Goal: Communication & Community: Share content

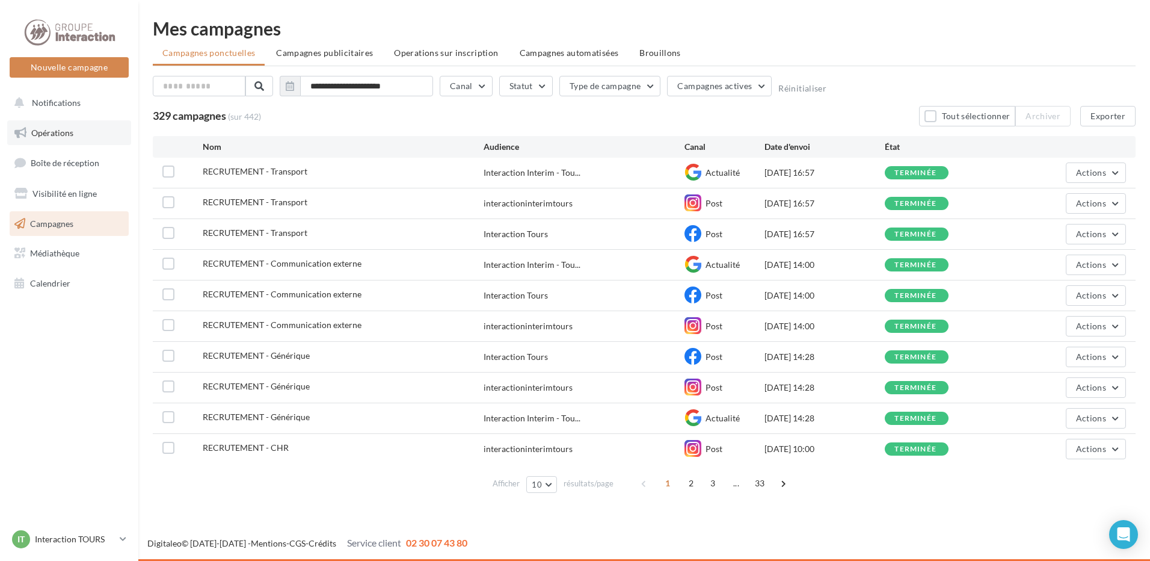
click at [57, 138] on link "Opérations" at bounding box center [69, 132] width 124 height 25
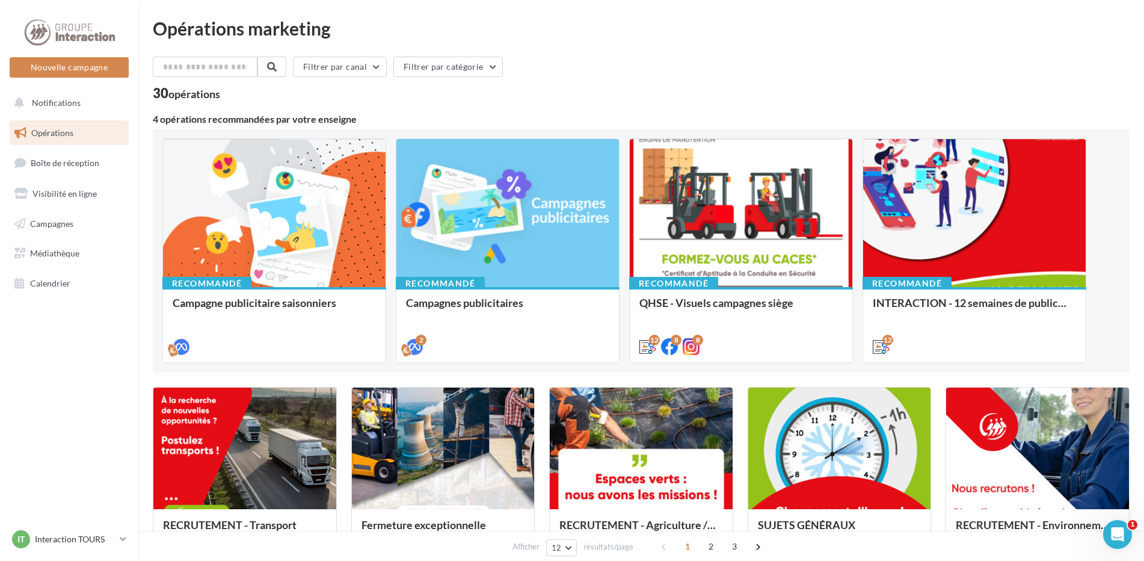
click at [111, 129] on link "Opérations" at bounding box center [69, 132] width 124 height 25
click at [32, 134] on span "Opérations" at bounding box center [52, 133] width 42 height 10
click at [61, 168] on link "Boîte de réception" at bounding box center [69, 163] width 124 height 26
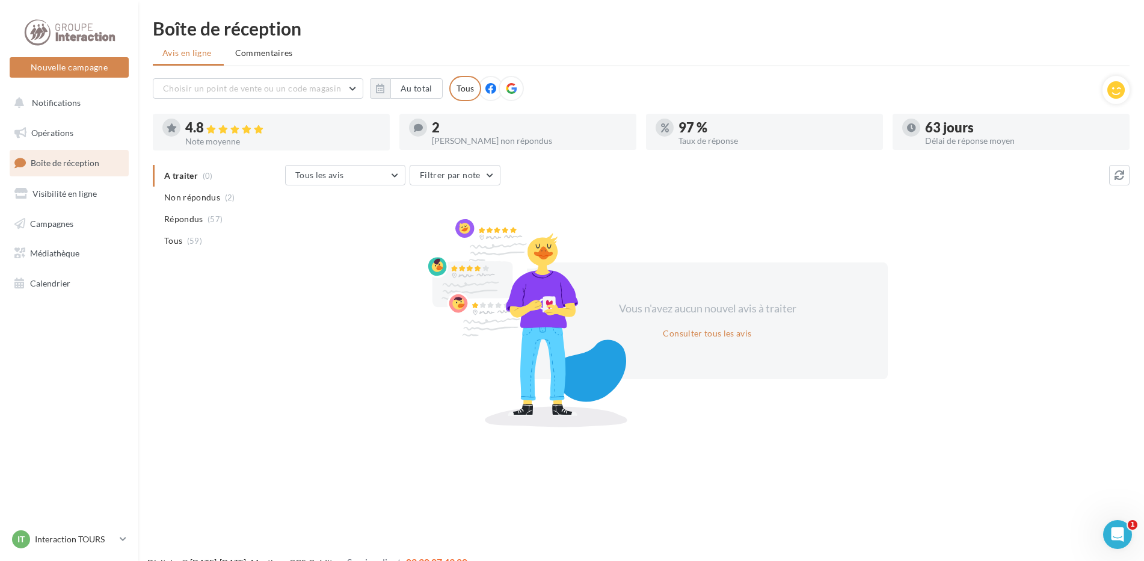
click at [499, 91] on div at bounding box center [511, 88] width 25 height 25
click at [459, 94] on div "Tous" at bounding box center [465, 88] width 32 height 25
click at [51, 133] on span "Opérations" at bounding box center [52, 133] width 42 height 10
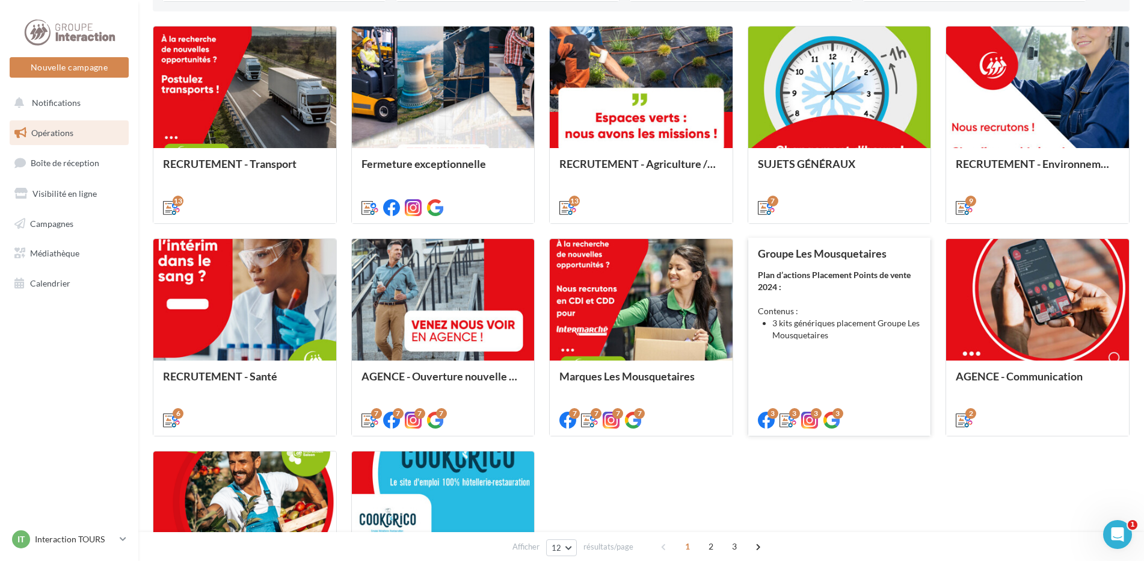
scroll to position [481, 0]
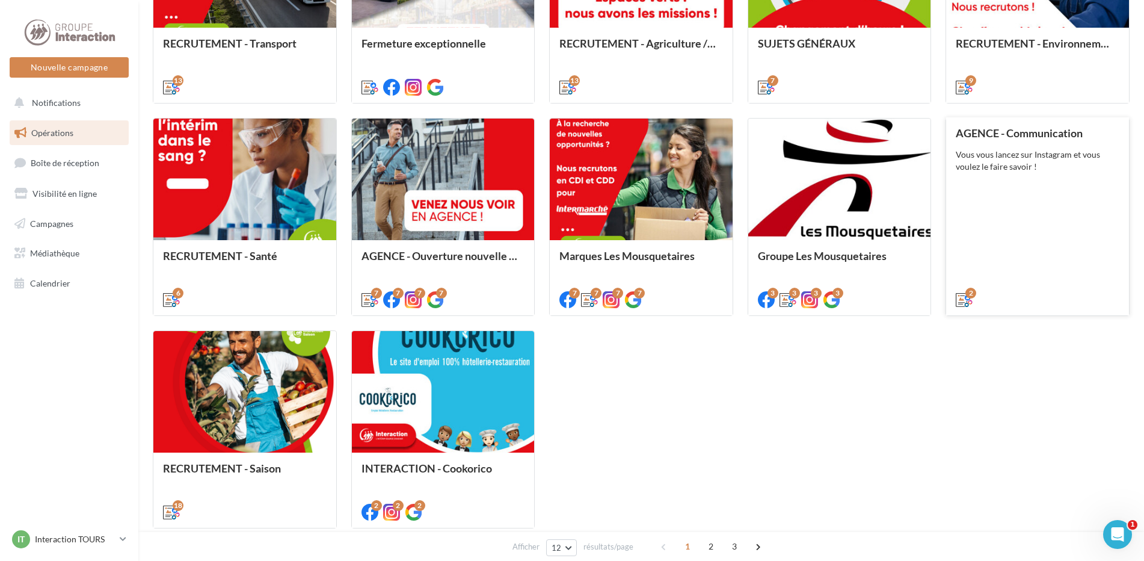
click at [1089, 156] on div "Vous vous lancez sur Instagram et vous voulez le faire savoir !" at bounding box center [1038, 161] width 164 height 24
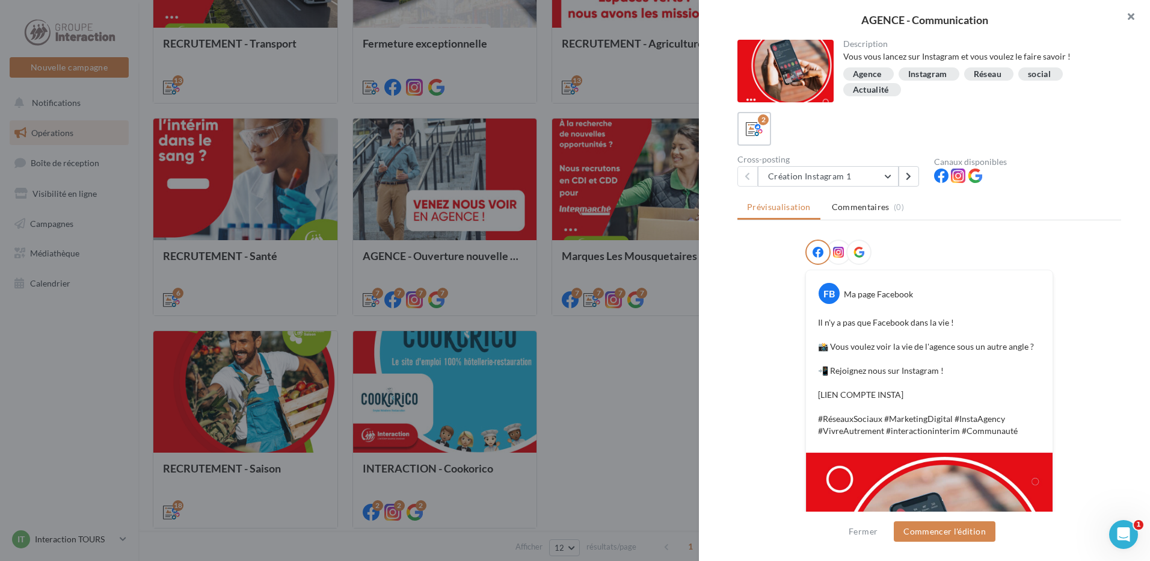
click at [1131, 14] on button "button" at bounding box center [1126, 18] width 48 height 36
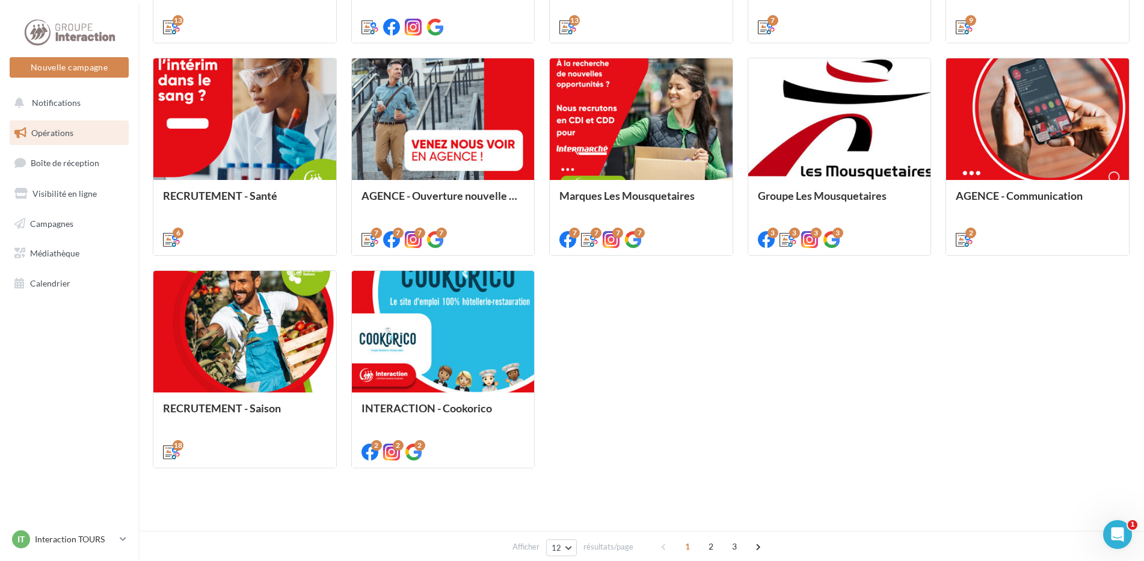
scroll to position [548, 0]
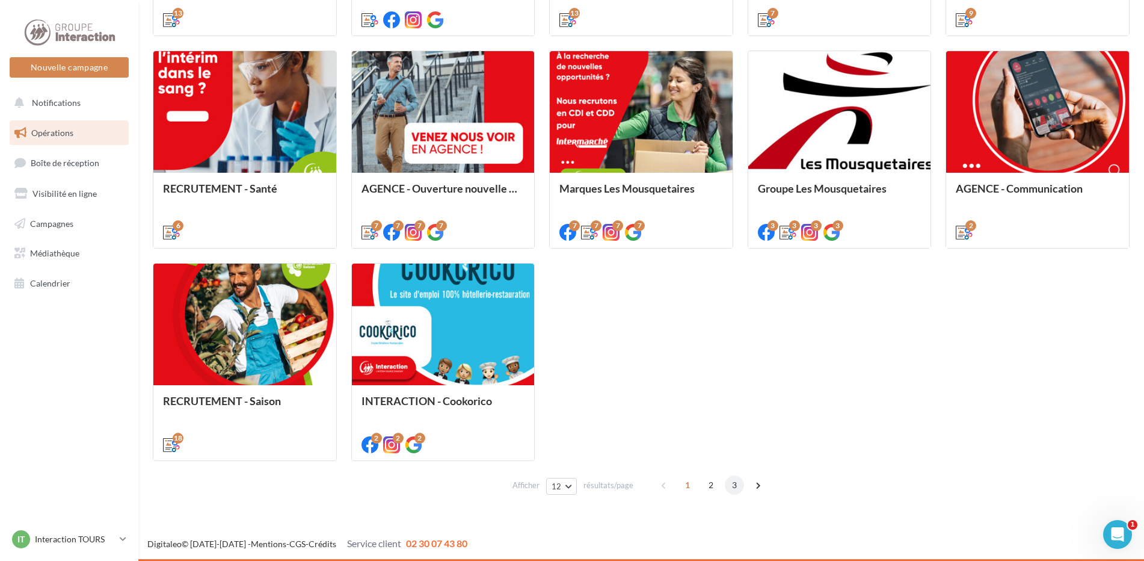
click at [731, 478] on span "3" at bounding box center [734, 484] width 19 height 19
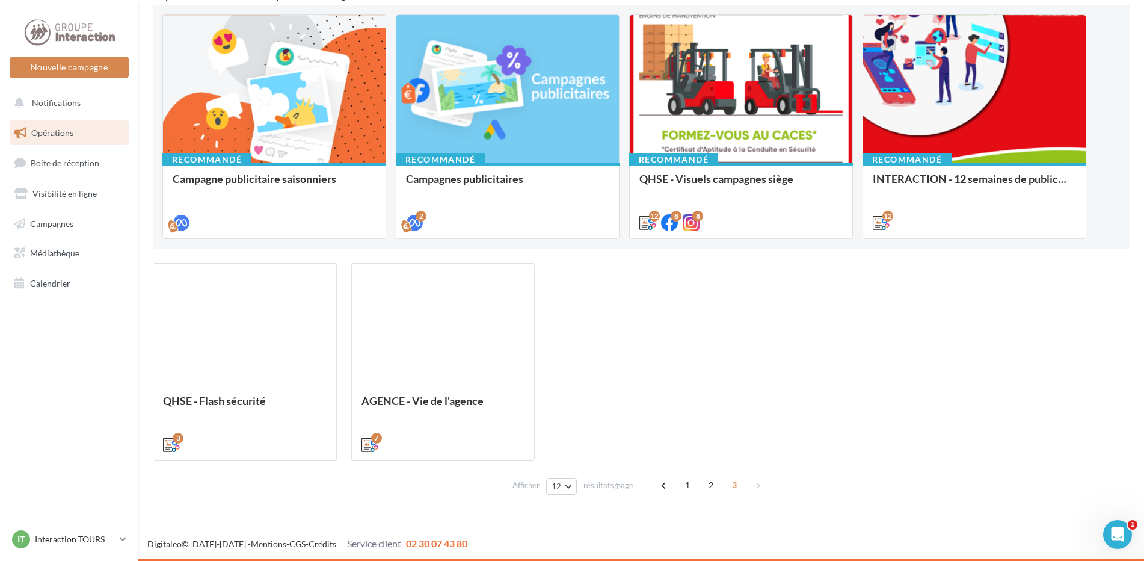
scroll to position [124, 0]
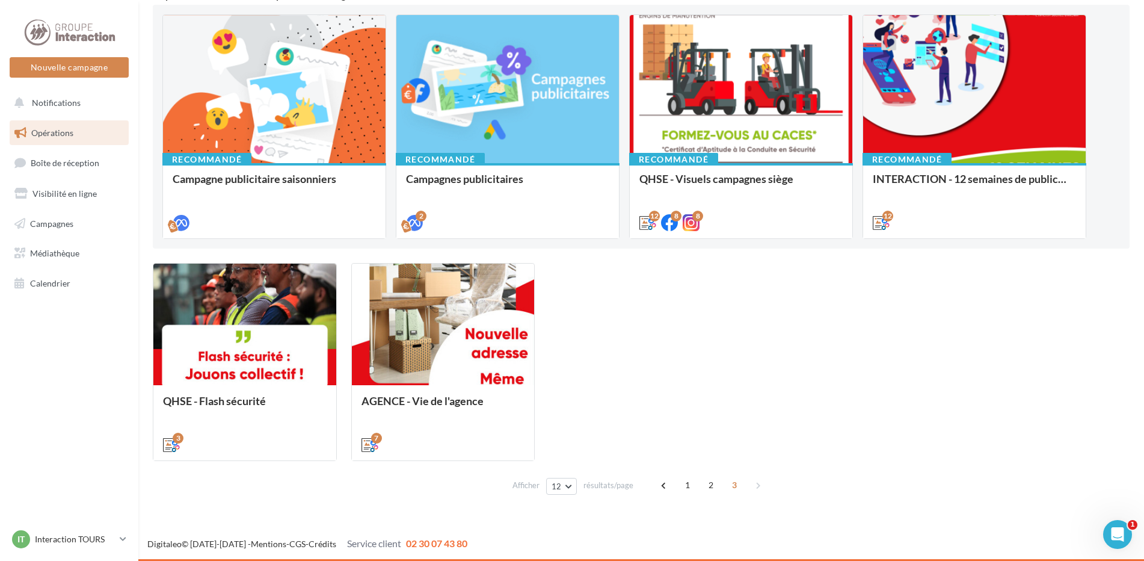
click at [737, 485] on span "3" at bounding box center [734, 484] width 19 height 19
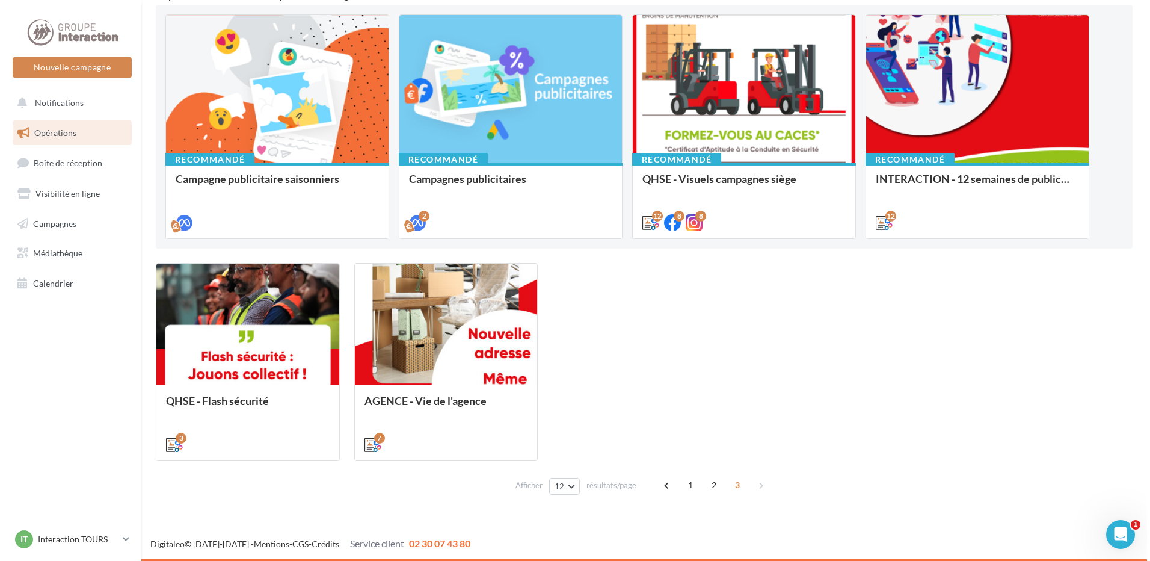
scroll to position [4, 0]
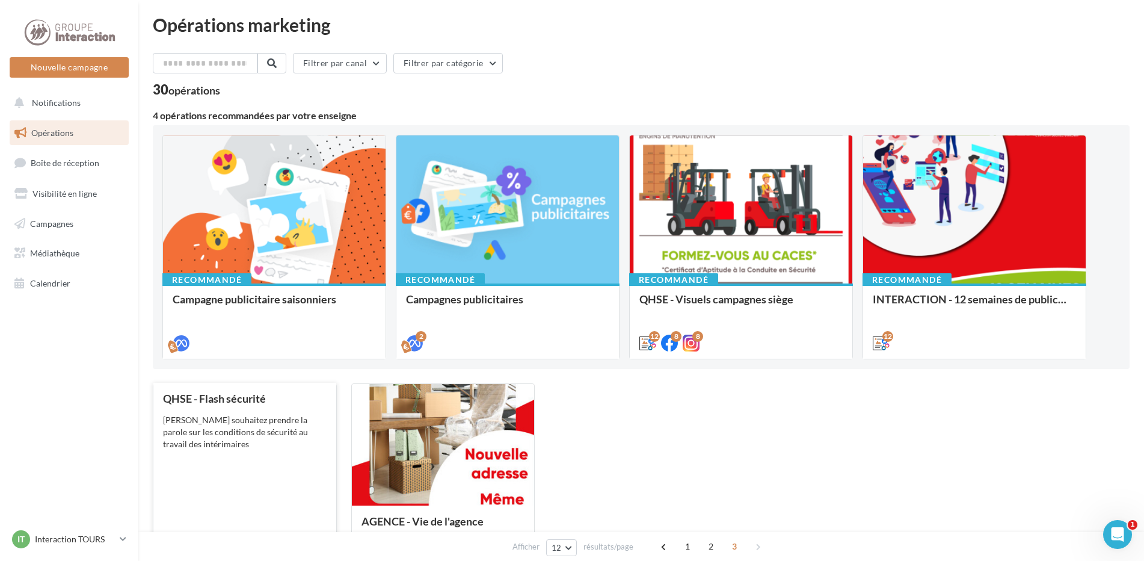
click at [224, 462] on div "QHSE - Flash sécurité Vous souhaitez prendre la parole sur les conditions de sé…" at bounding box center [245, 480] width 164 height 177
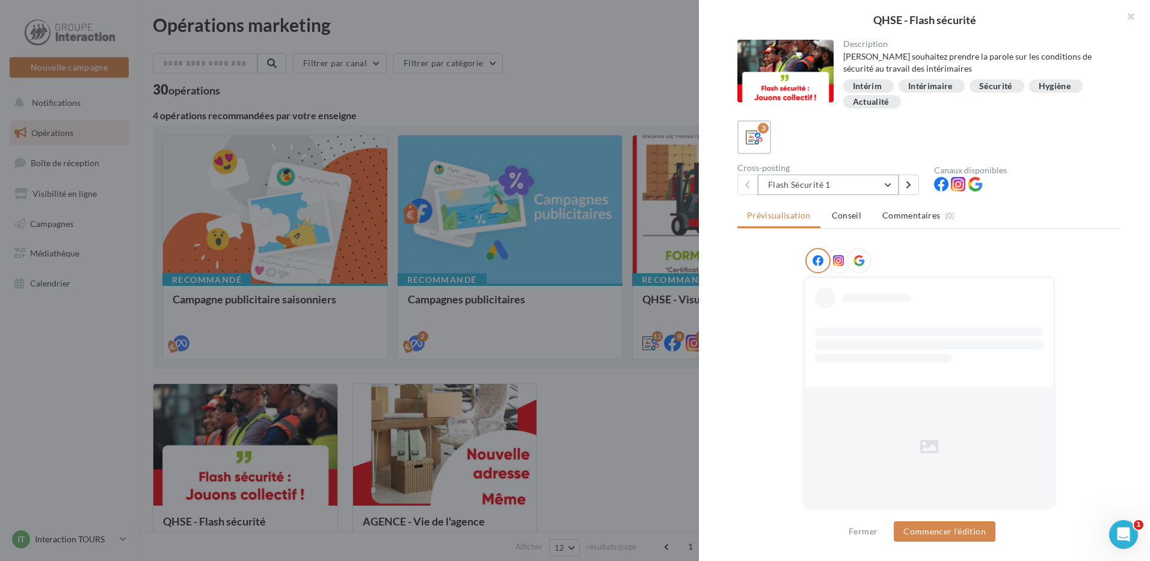
click at [829, 186] on button "Flash Sécurité 1" at bounding box center [828, 184] width 141 height 20
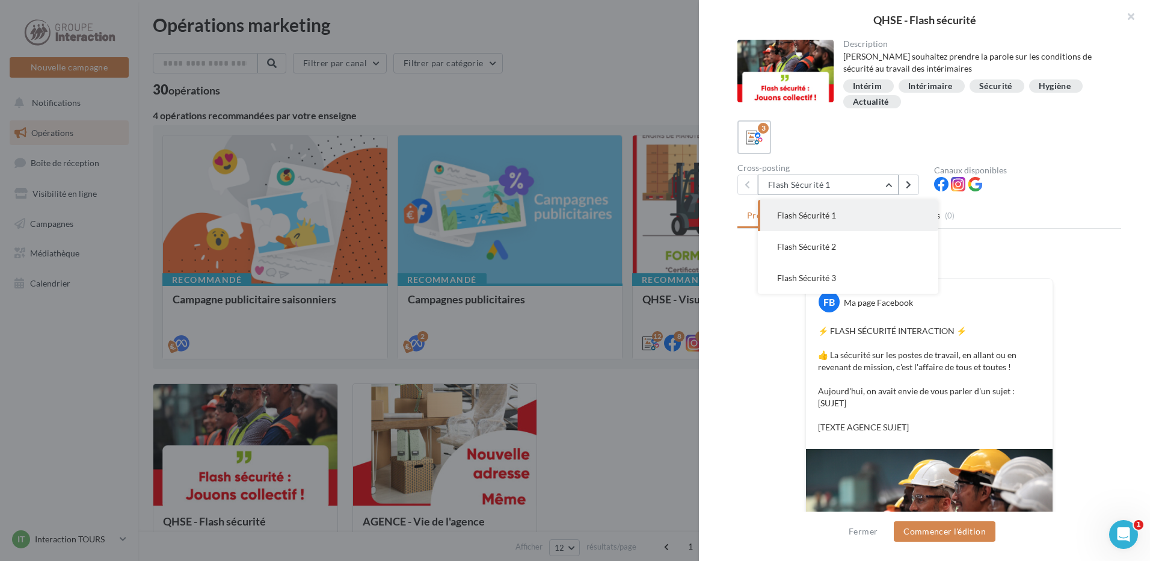
scroll to position [189, 0]
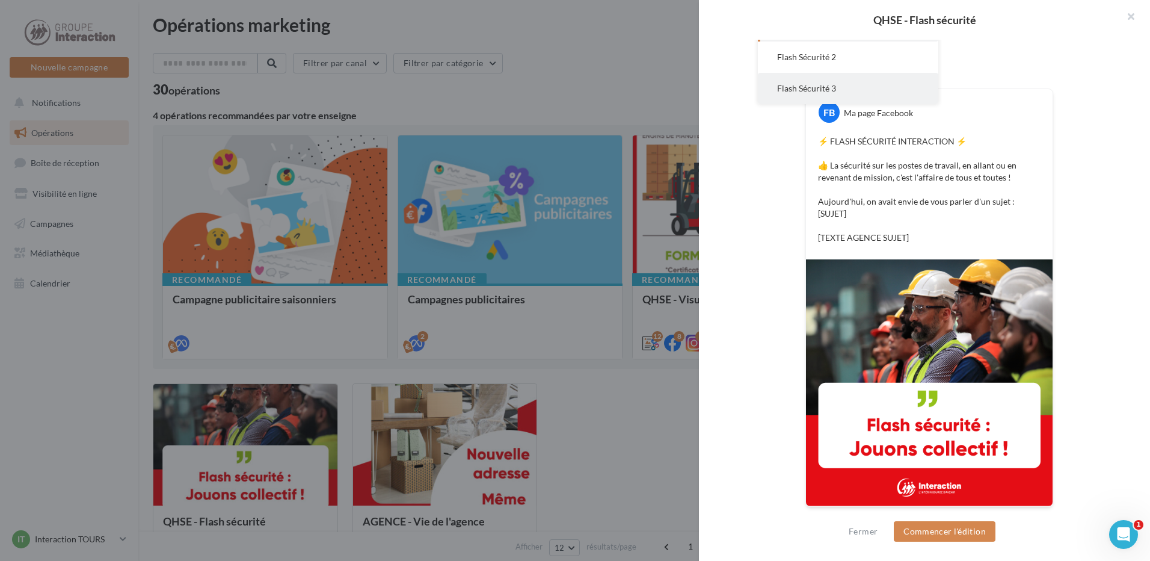
click at [825, 93] on span "Flash Sécurité 3" at bounding box center [806, 88] width 59 height 10
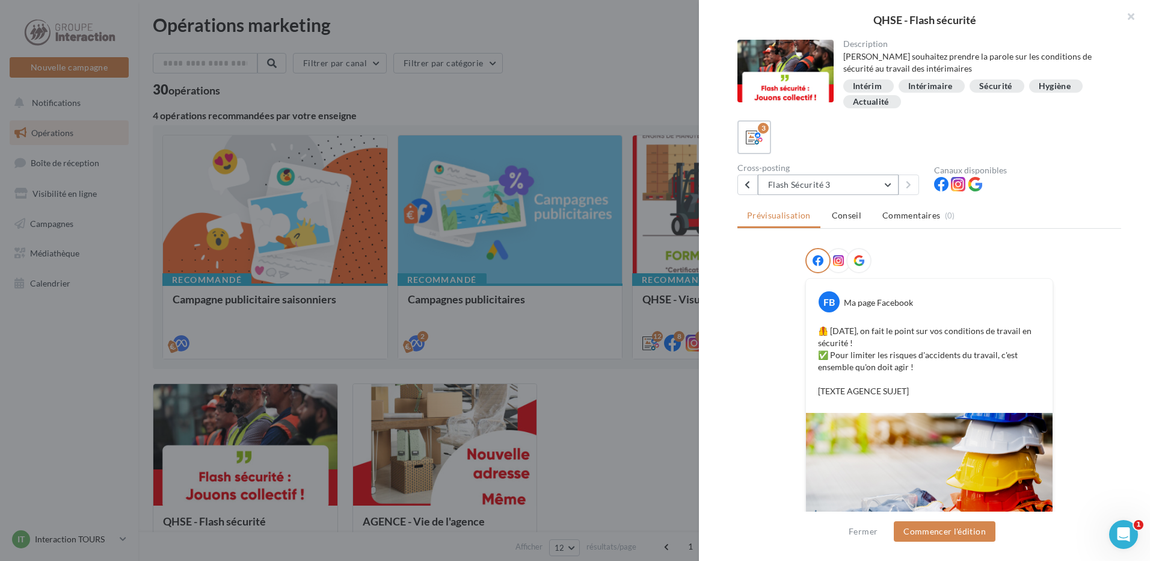
click at [854, 185] on button "Flash Sécurité 3" at bounding box center [828, 184] width 141 height 20
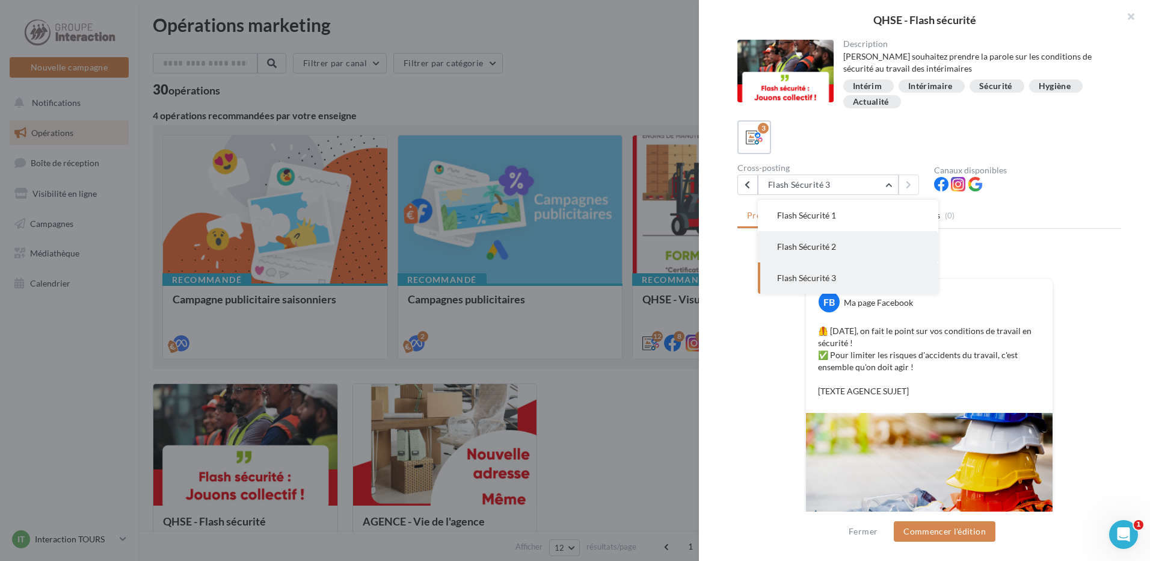
click at [831, 243] on span "Flash Sécurité 2" at bounding box center [806, 246] width 59 height 10
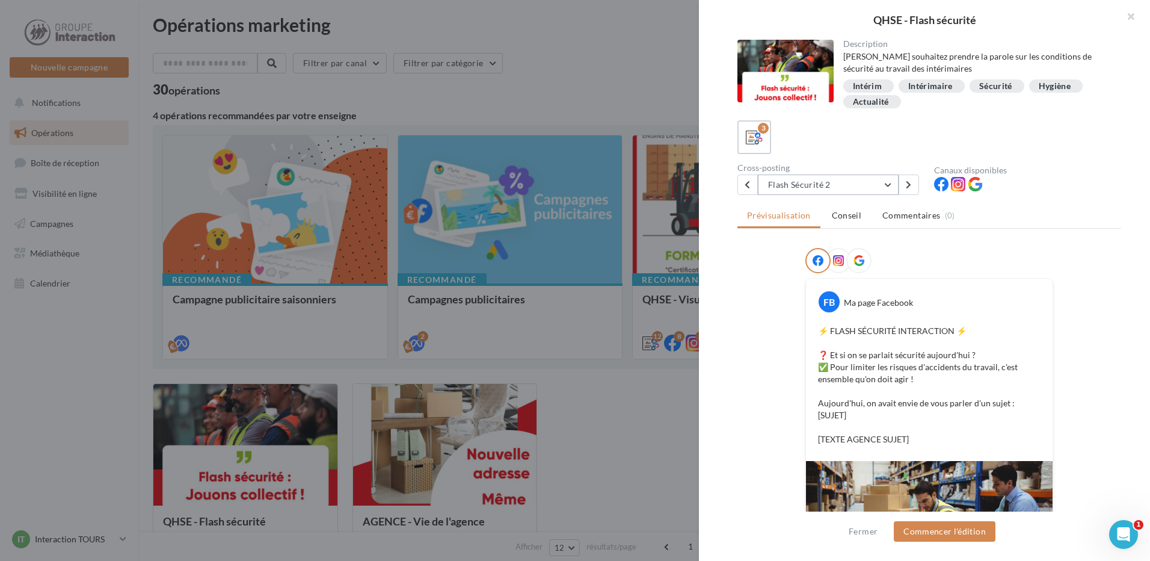
click at [850, 180] on button "Flash Sécurité 2" at bounding box center [828, 184] width 141 height 20
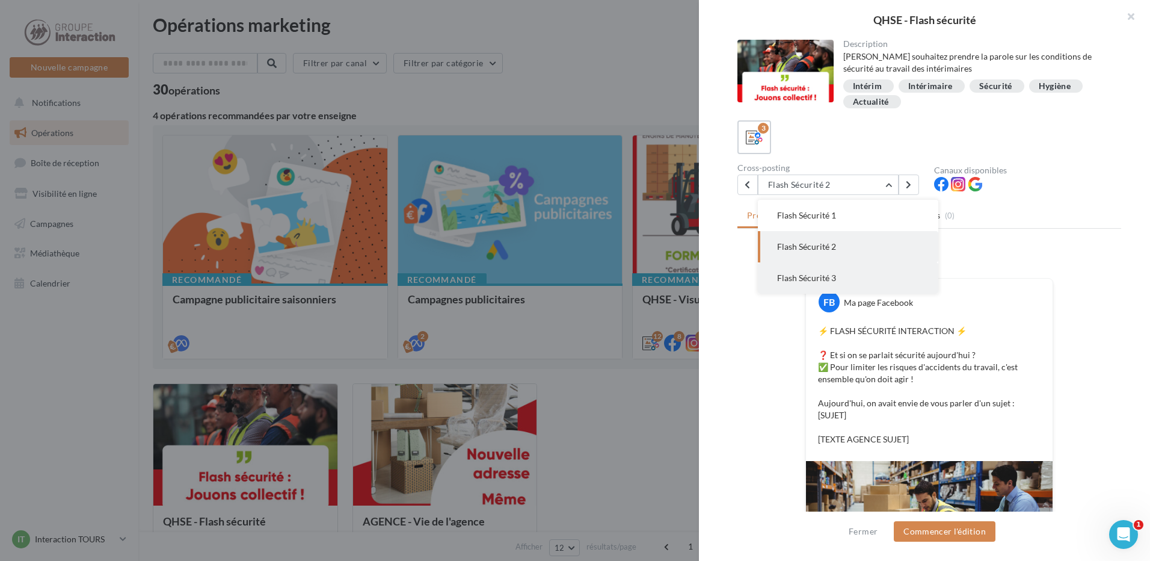
click at [811, 273] on span "Flash Sécurité 3" at bounding box center [806, 277] width 59 height 10
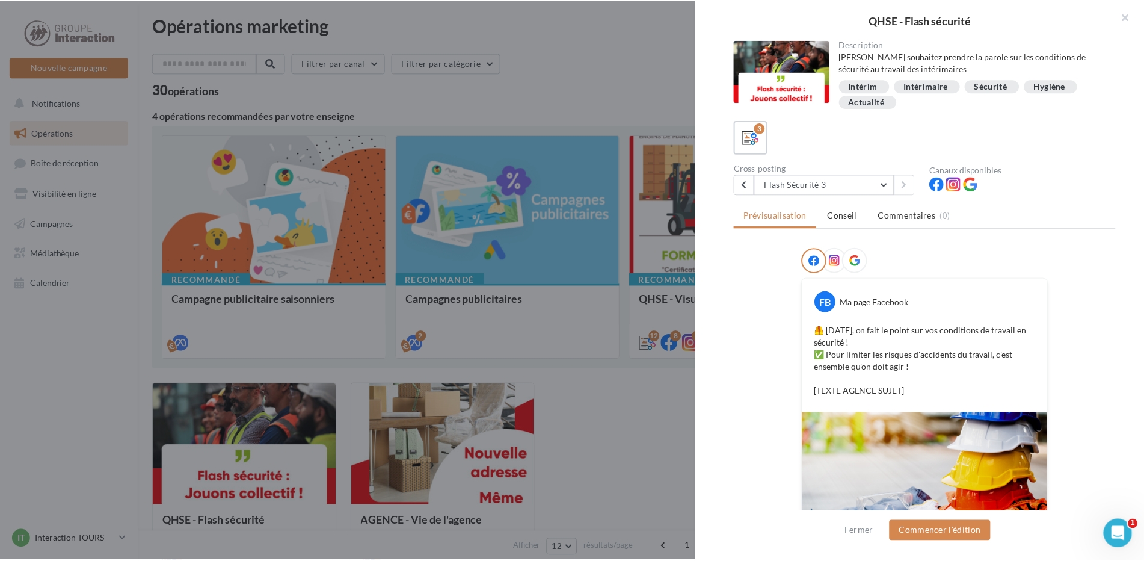
scroll to position [120, 0]
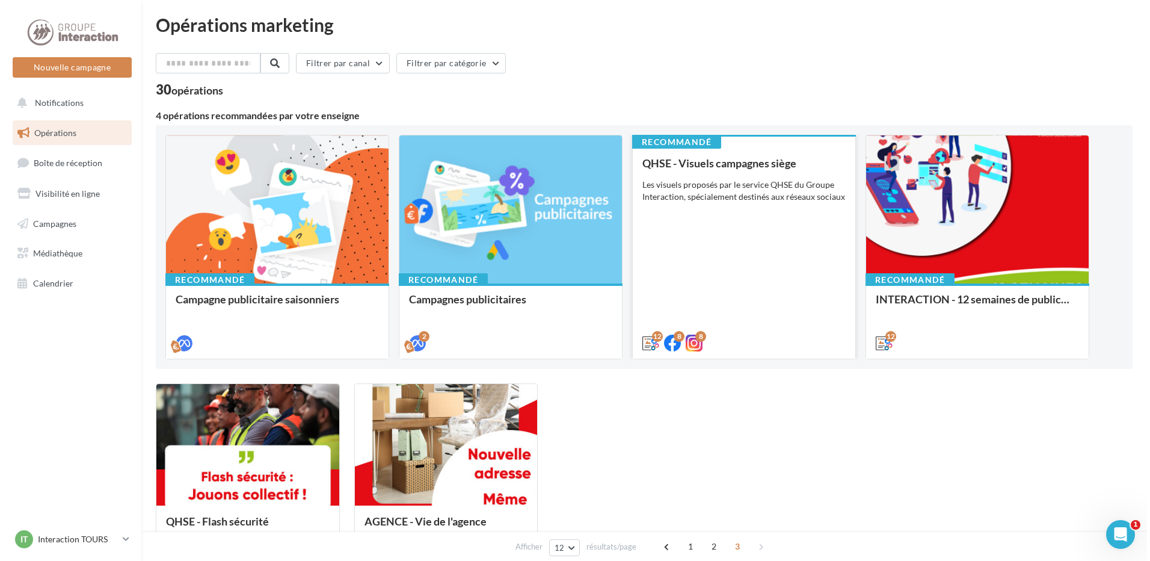
scroll to position [0, 0]
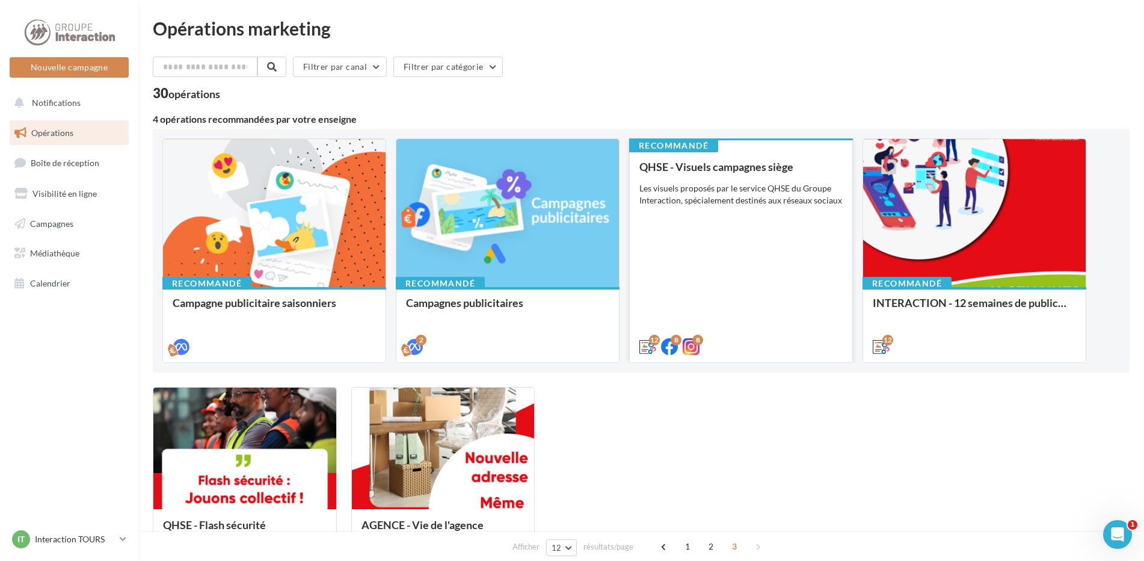
click at [732, 269] on div "QHSE - Visuels campagnes siège Les visuels proposés par le service QHSE du Grou…" at bounding box center [740, 256] width 203 height 191
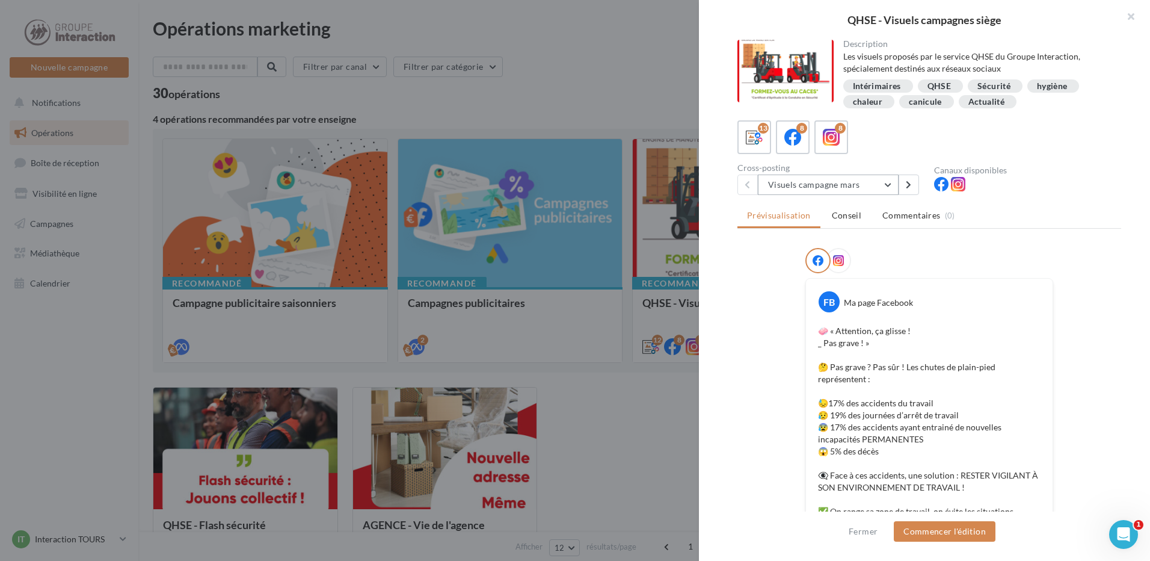
click at [841, 179] on button "Visuels campagne mars" at bounding box center [828, 184] width 141 height 20
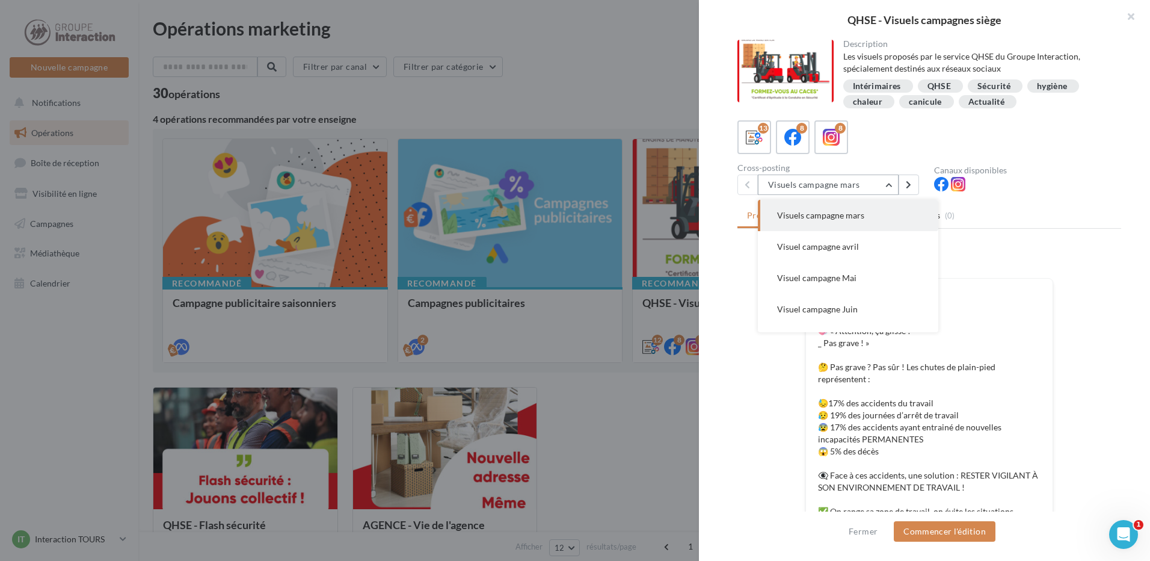
scroll to position [274, 0]
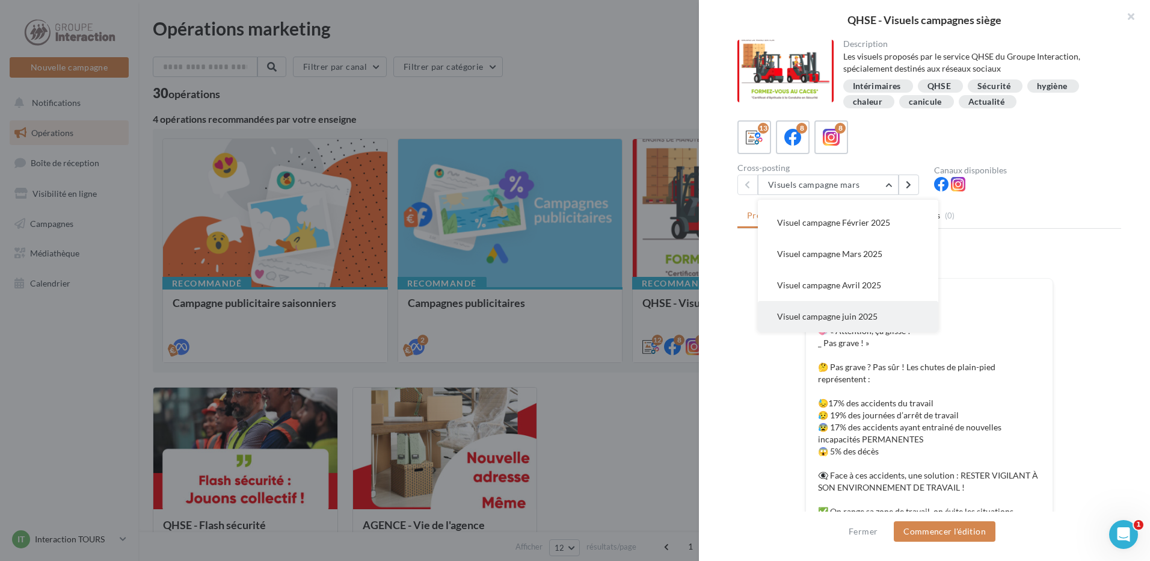
click at [817, 312] on span "Visuel campagne juin 2025" at bounding box center [827, 316] width 100 height 10
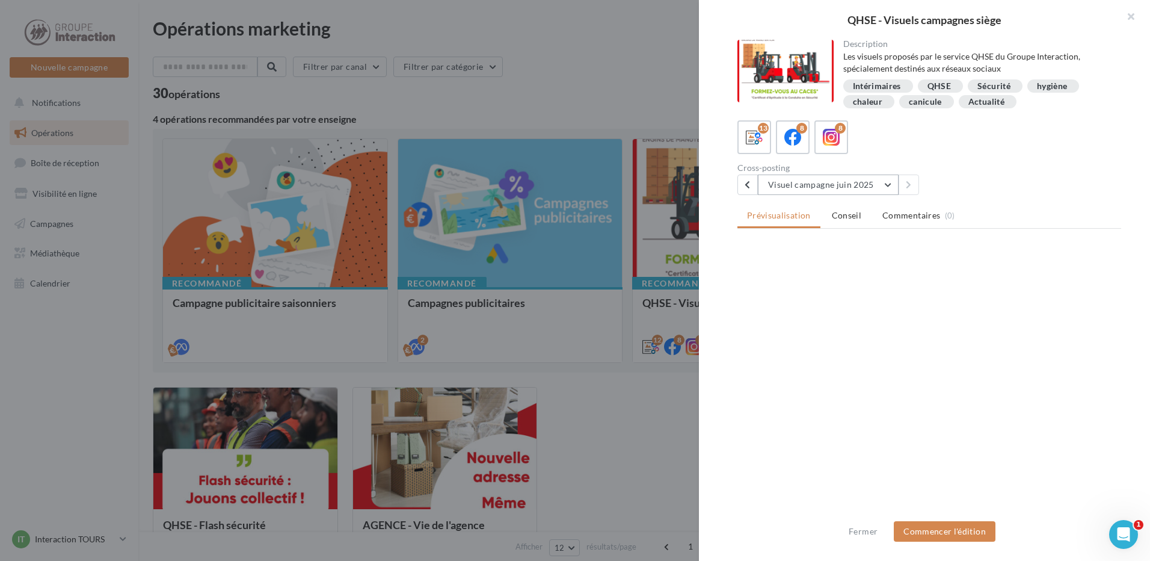
click at [852, 174] on button "Visuel campagne juin 2025" at bounding box center [828, 184] width 141 height 20
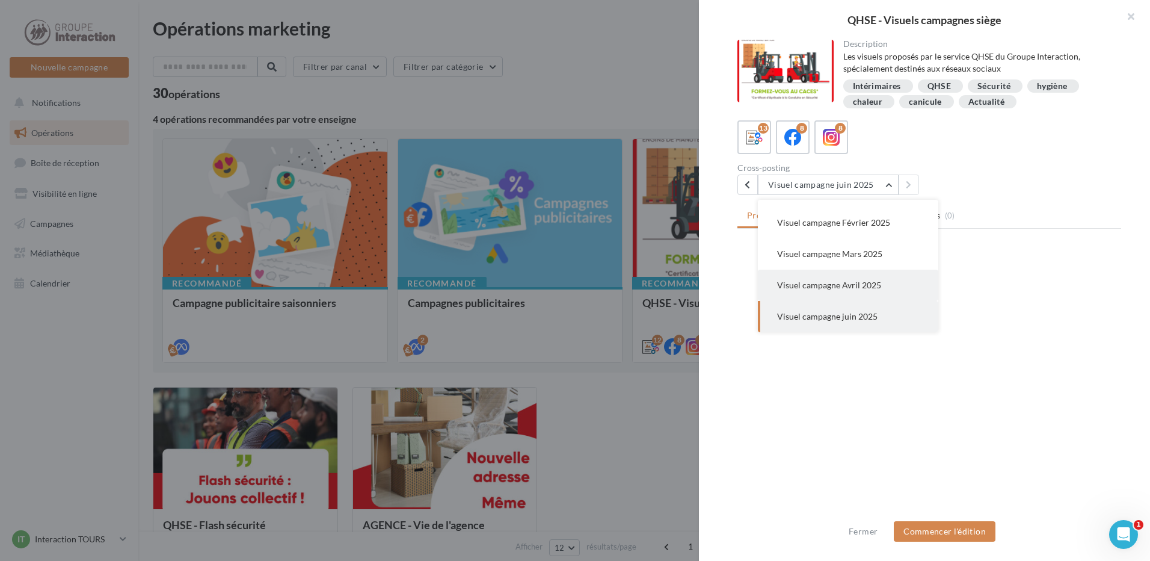
click at [828, 284] on span "Visuel campagne Avril 2025" at bounding box center [829, 285] width 104 height 10
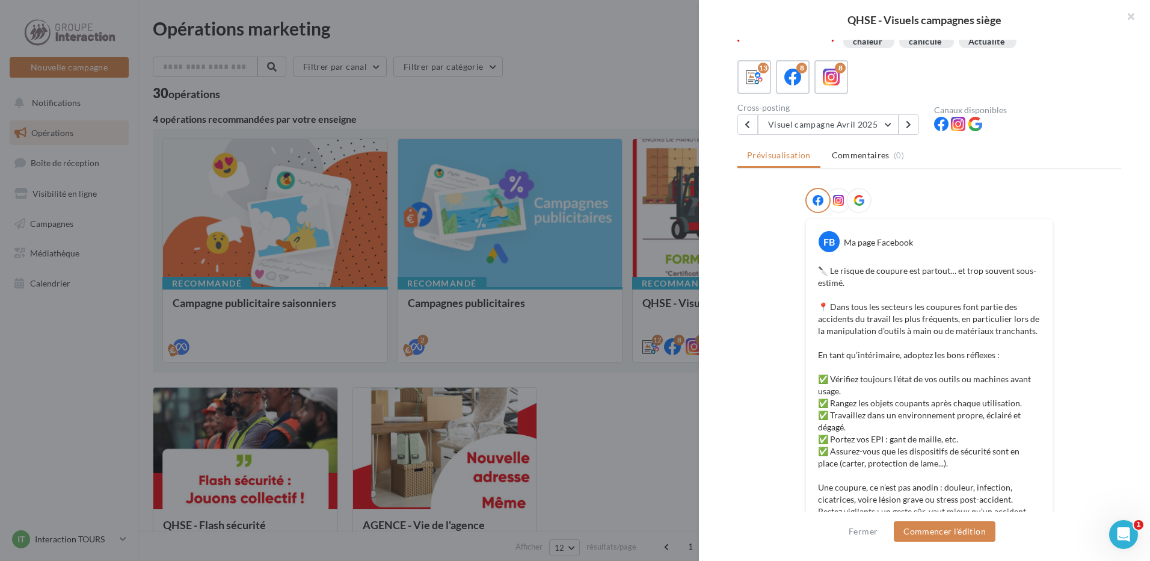
scroll to position [0, 0]
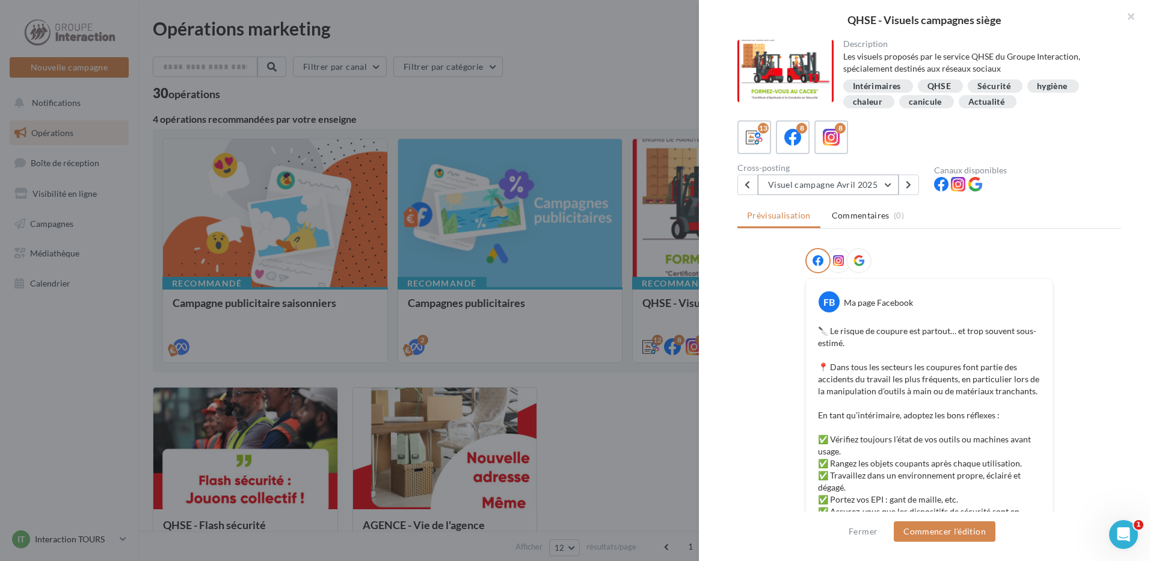
click at [842, 189] on button "Visuel campagne Avril 2025" at bounding box center [828, 184] width 141 height 20
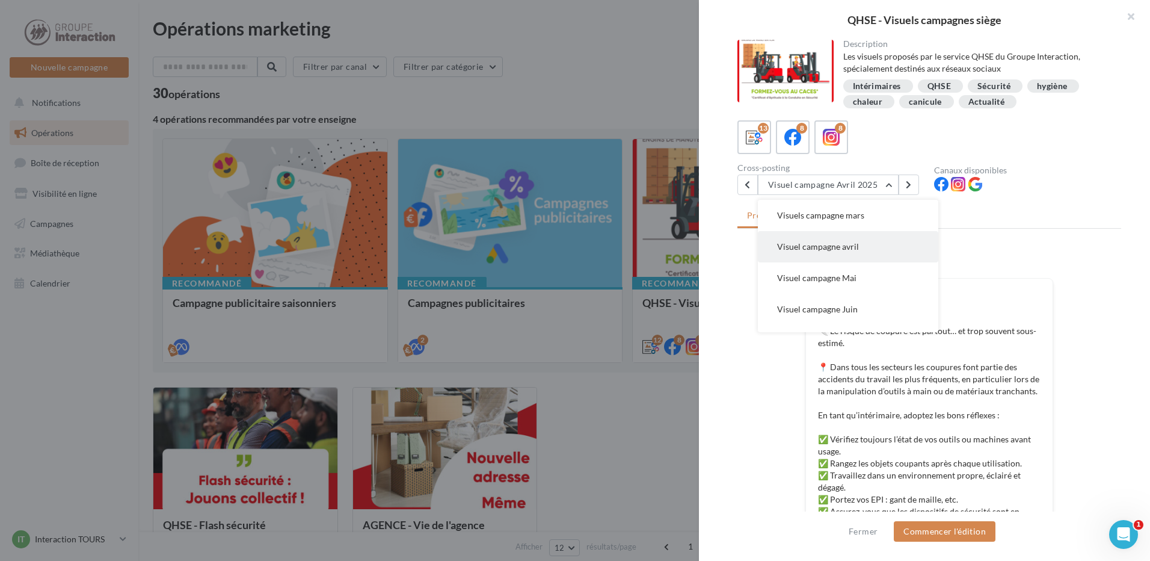
drag, startPoint x: 839, startPoint y: 242, endPoint x: 834, endPoint y: 238, distance: 6.4
click at [840, 242] on span "Visuel campagne avril" at bounding box center [818, 246] width 82 height 10
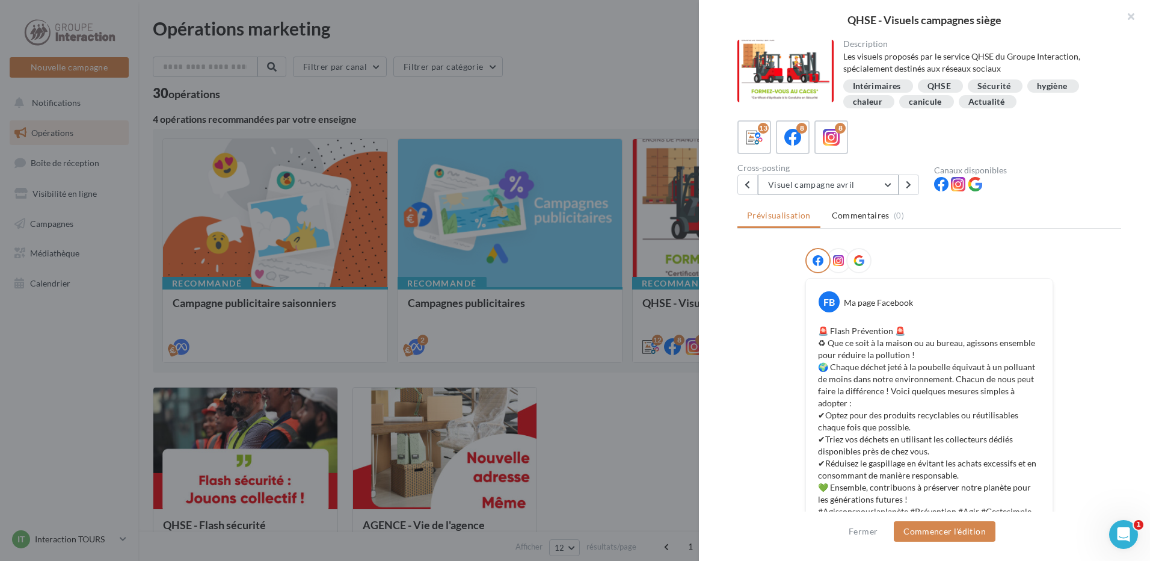
click at [873, 182] on button "Visuel campagne avril" at bounding box center [828, 184] width 141 height 20
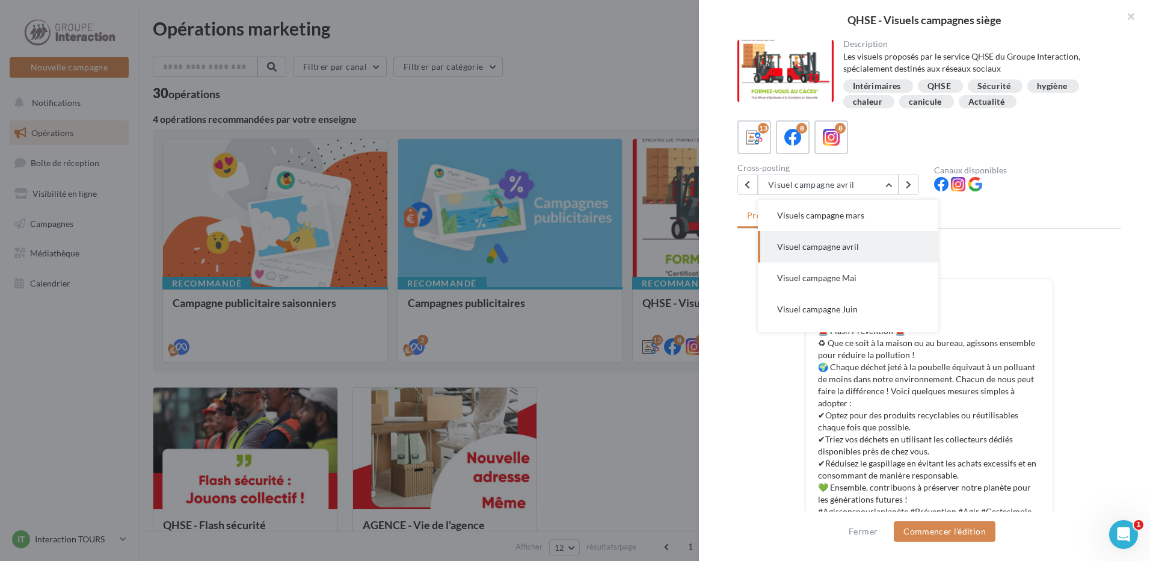
click at [837, 220] on button "Visuels campagne mars" at bounding box center [848, 215] width 180 height 31
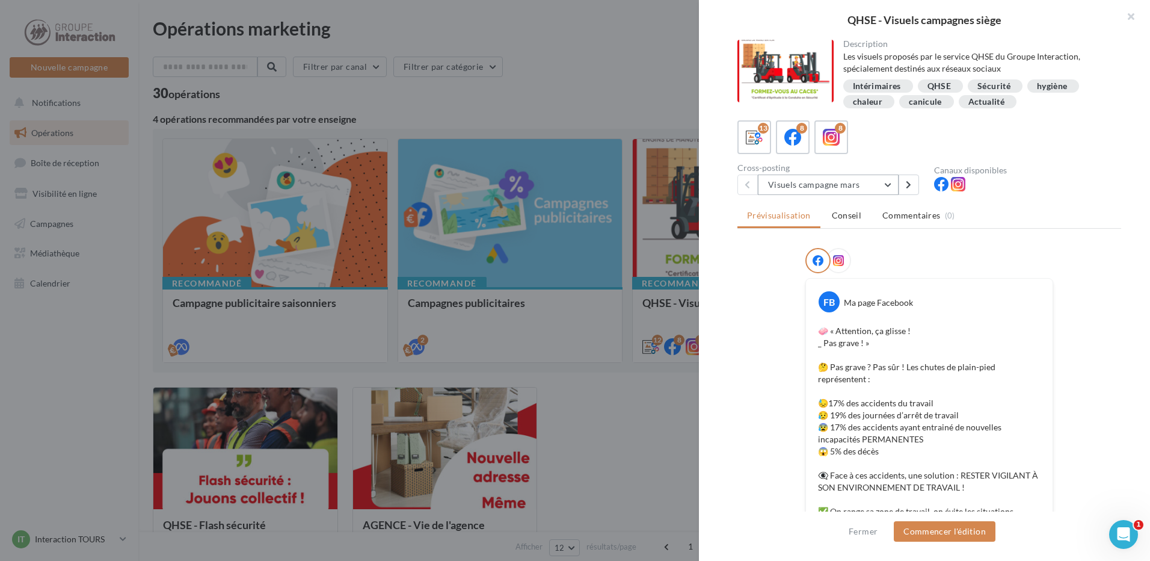
click at [835, 190] on button "Visuels campagne mars" at bounding box center [828, 184] width 141 height 20
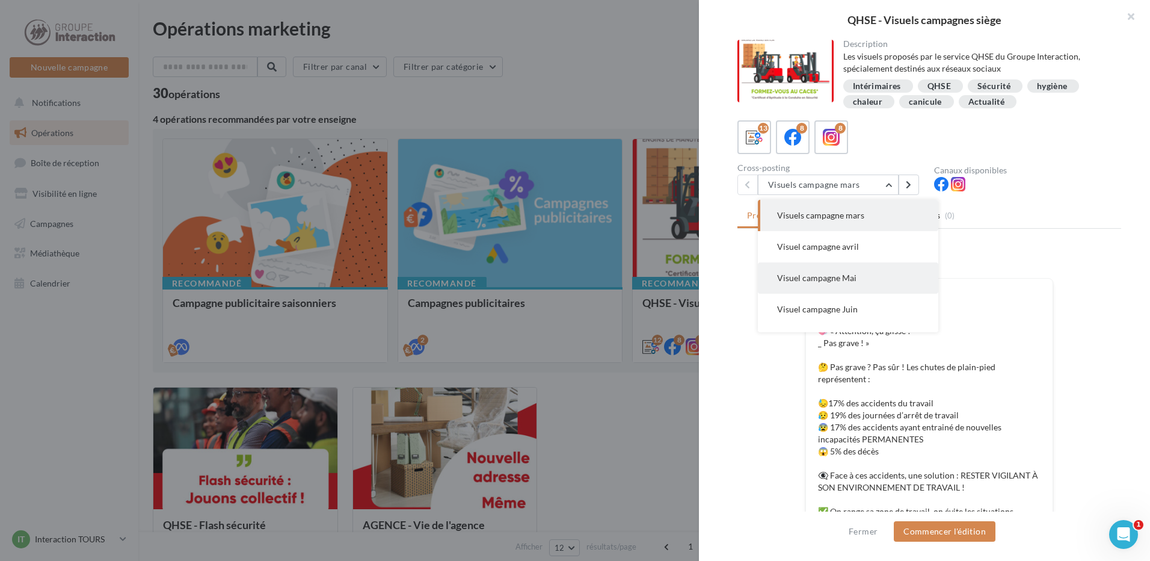
click at [840, 281] on span "Visuel campagne Mai" at bounding box center [816, 277] width 79 height 10
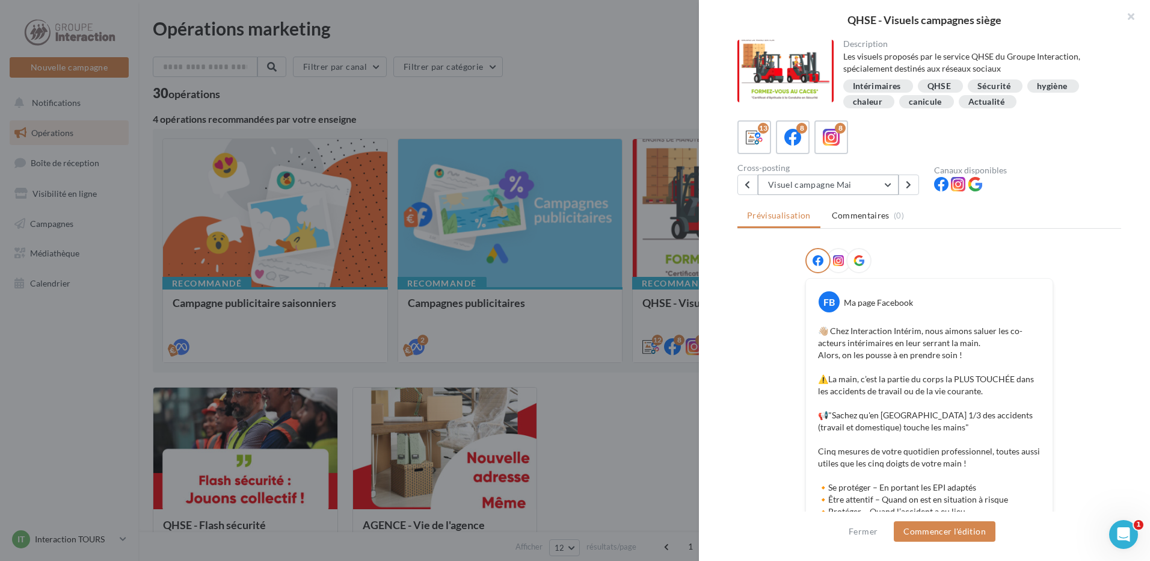
click at [858, 188] on button "Visuel campagne Mai" at bounding box center [828, 184] width 141 height 20
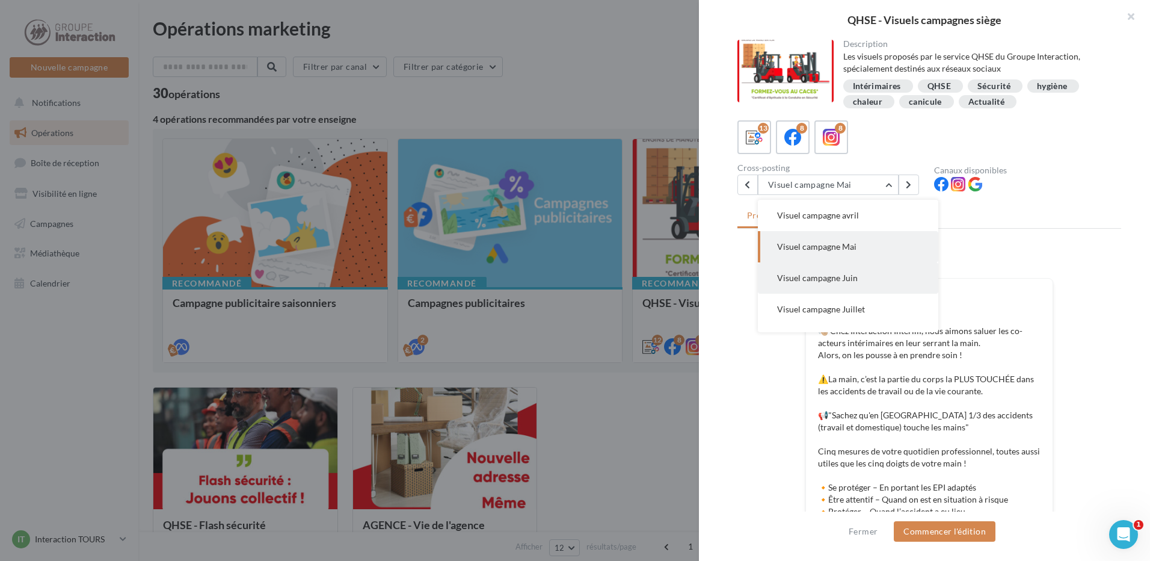
click at [847, 283] on button "Visuel campagne Juin" at bounding box center [848, 277] width 180 height 31
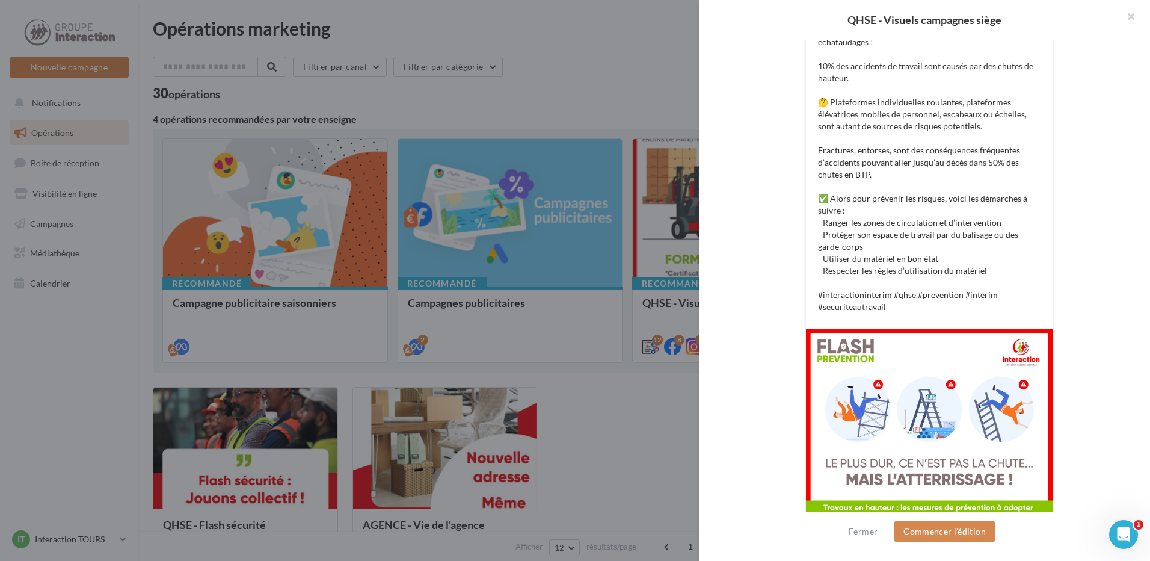
scroll to position [361, 0]
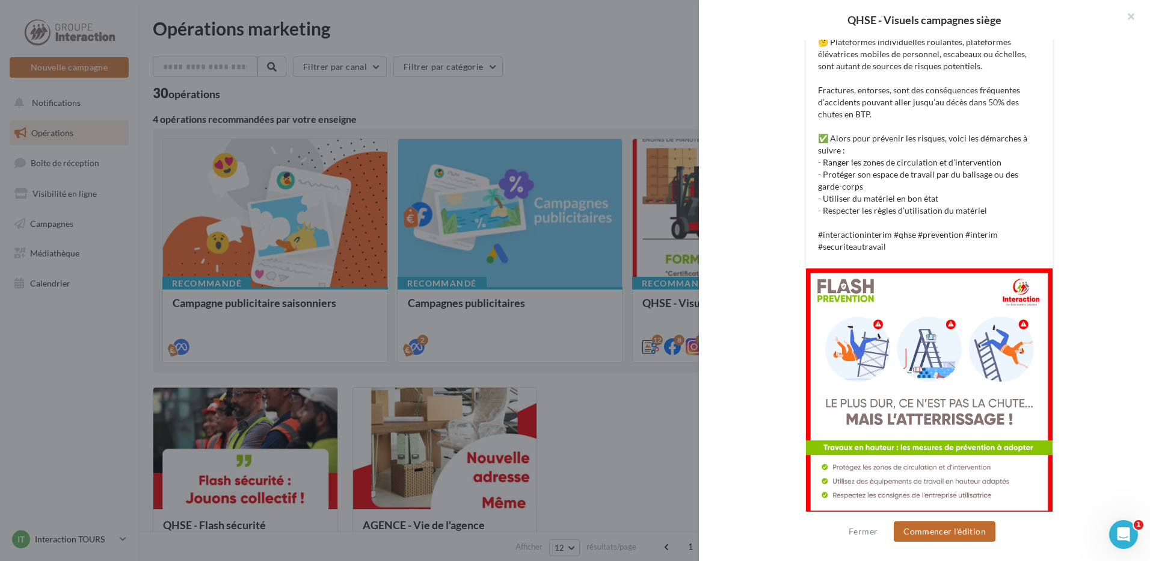
click at [942, 535] on button "Commencer l'édition" at bounding box center [945, 531] width 102 height 20
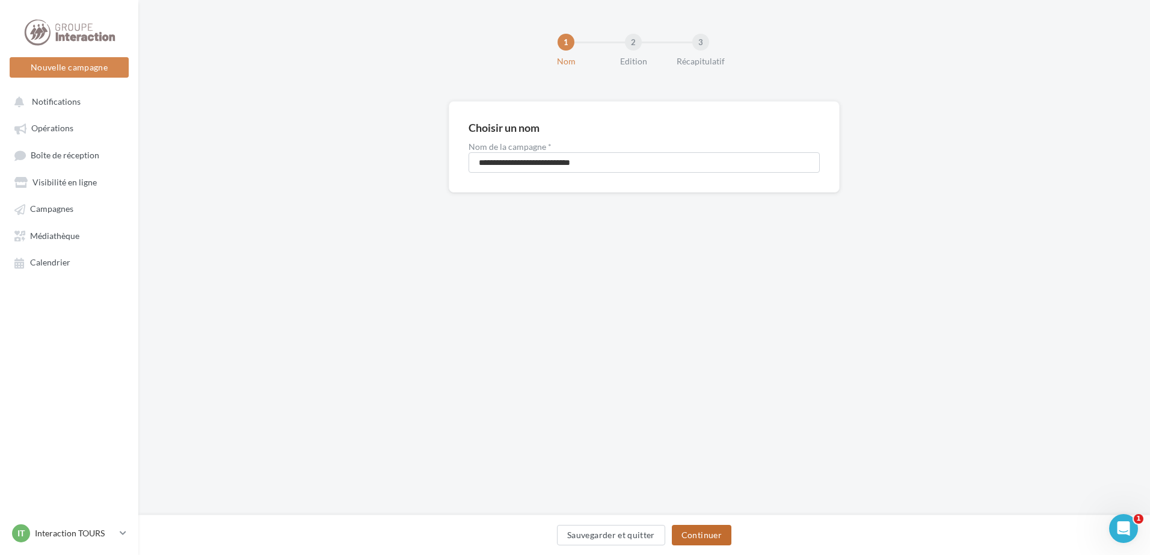
click at [698, 535] on button "Continuer" at bounding box center [702, 534] width 60 height 20
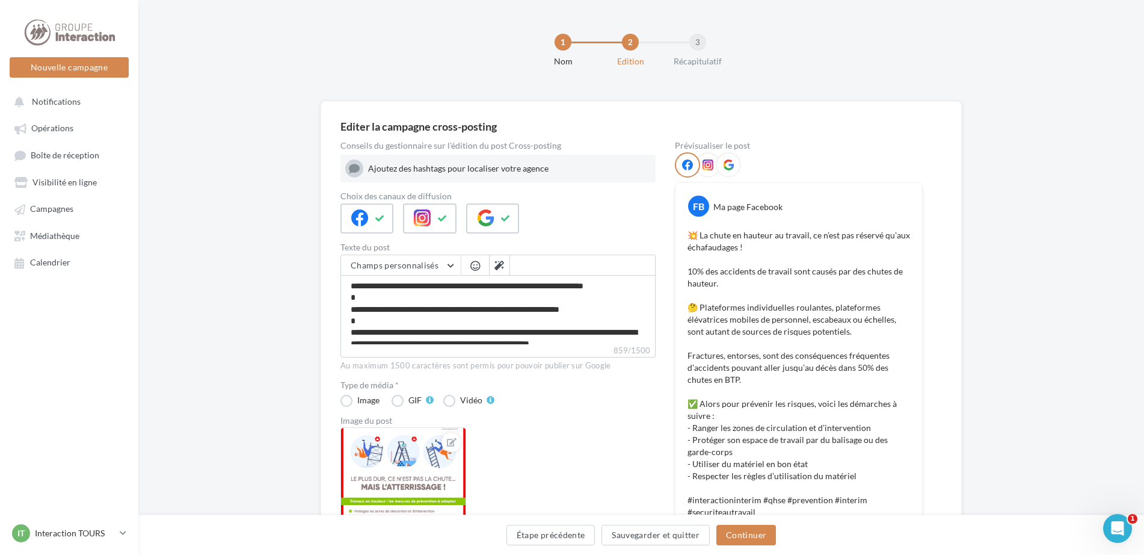
scroll to position [180, 0]
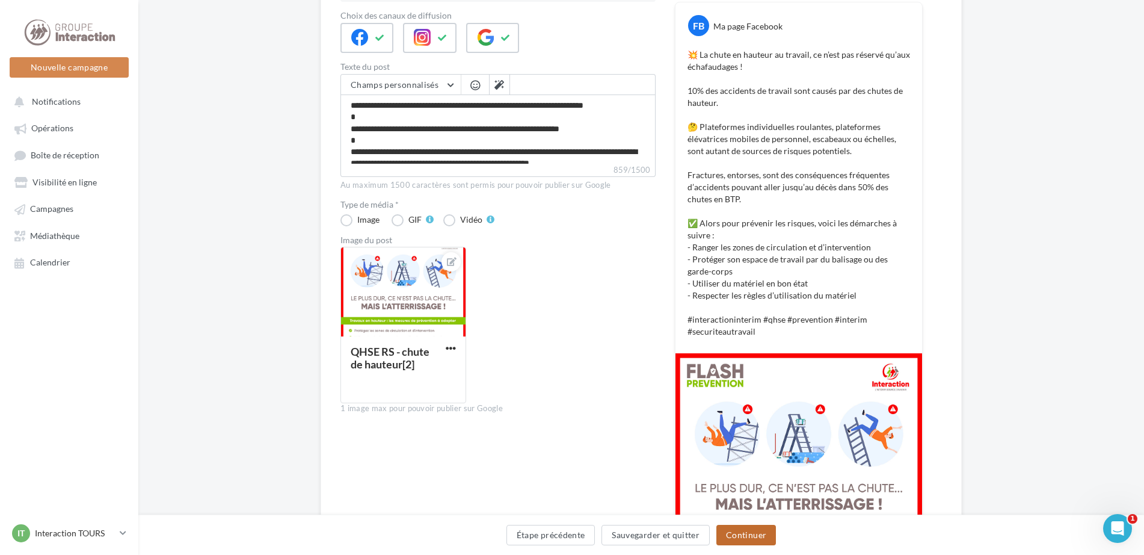
click at [761, 533] on button "Continuer" at bounding box center [746, 534] width 60 height 20
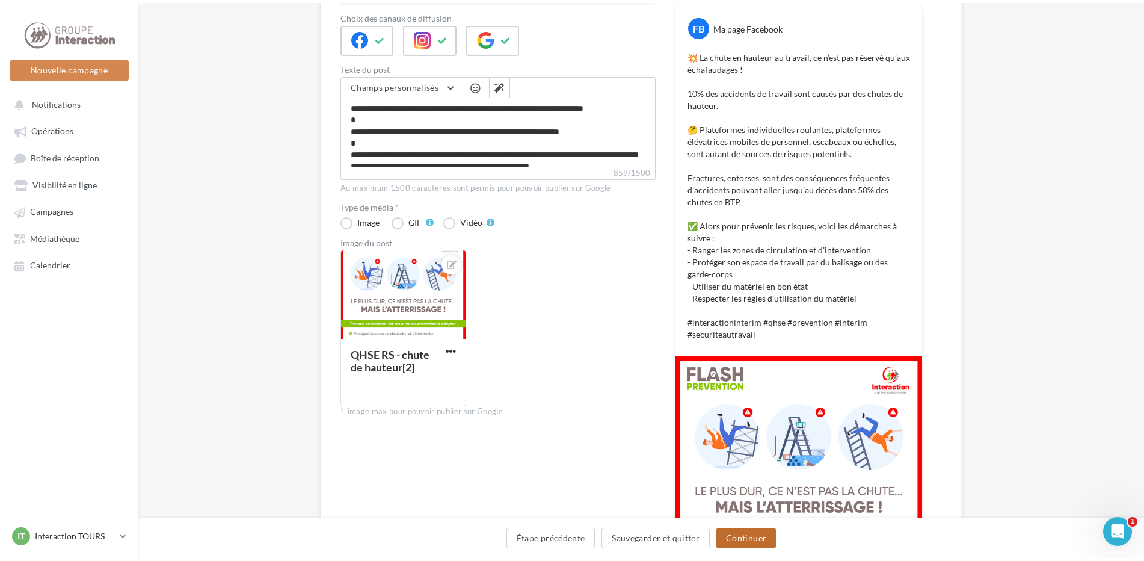
scroll to position [0, 0]
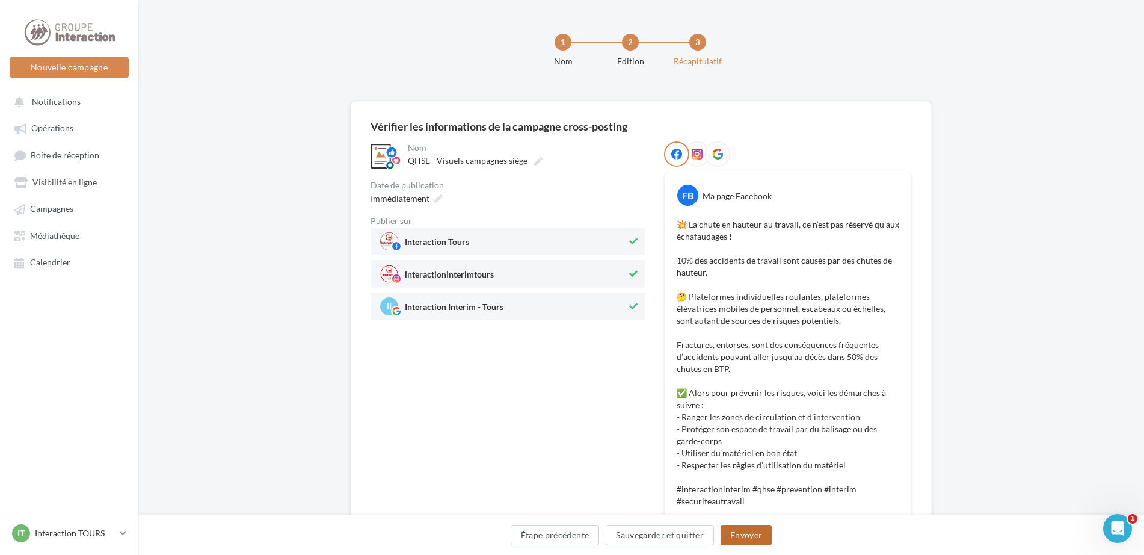
click at [736, 531] on button "Envoyer" at bounding box center [745, 534] width 51 height 20
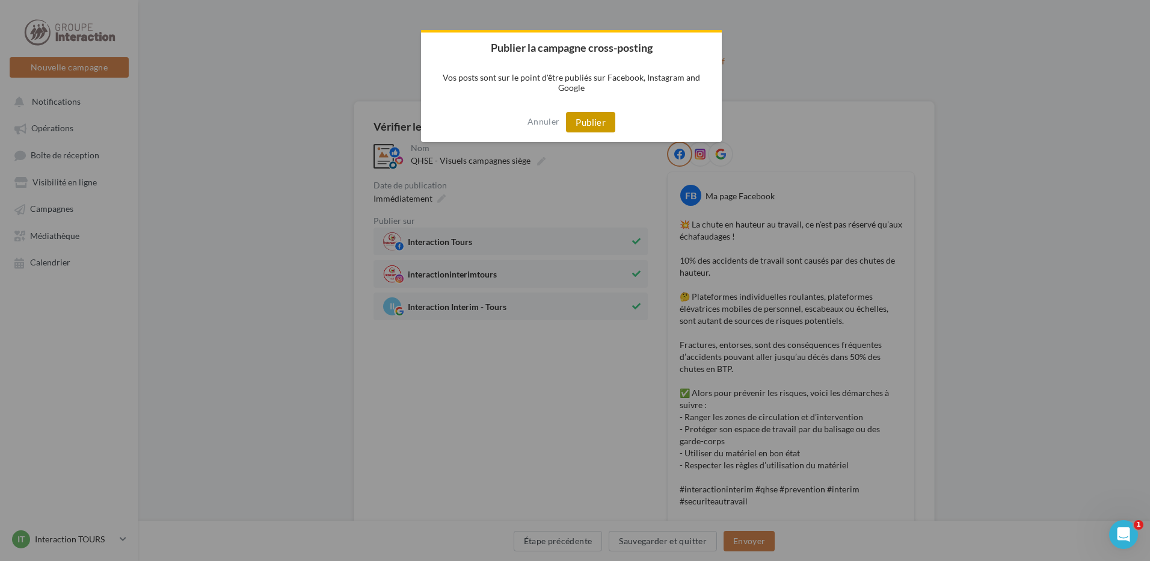
click at [600, 124] on button "Publier" at bounding box center [590, 122] width 49 height 20
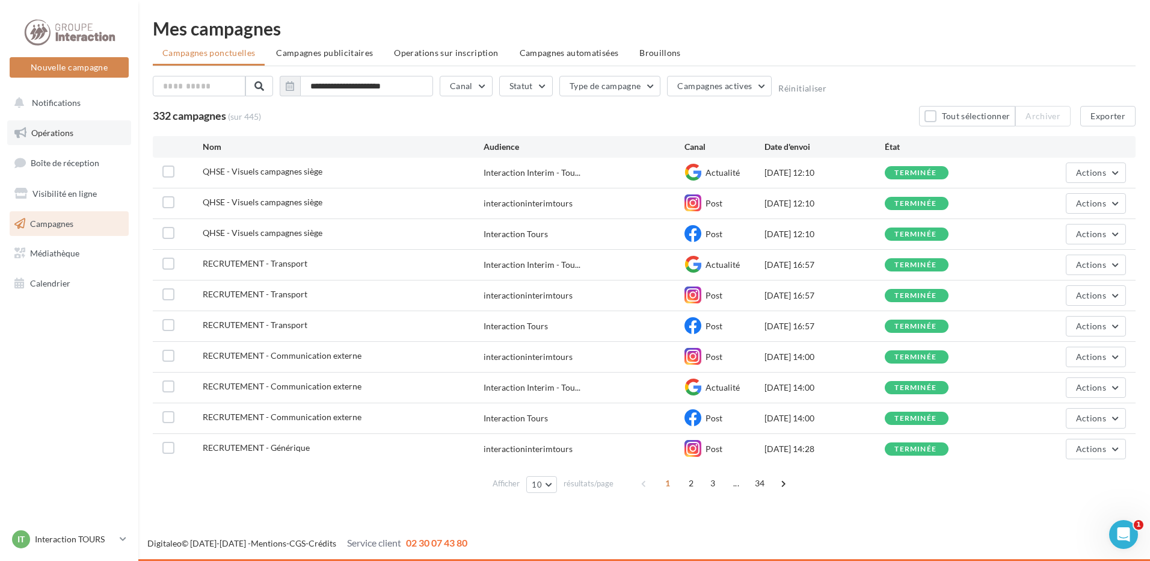
click at [42, 129] on span "Opérations" at bounding box center [52, 133] width 42 height 10
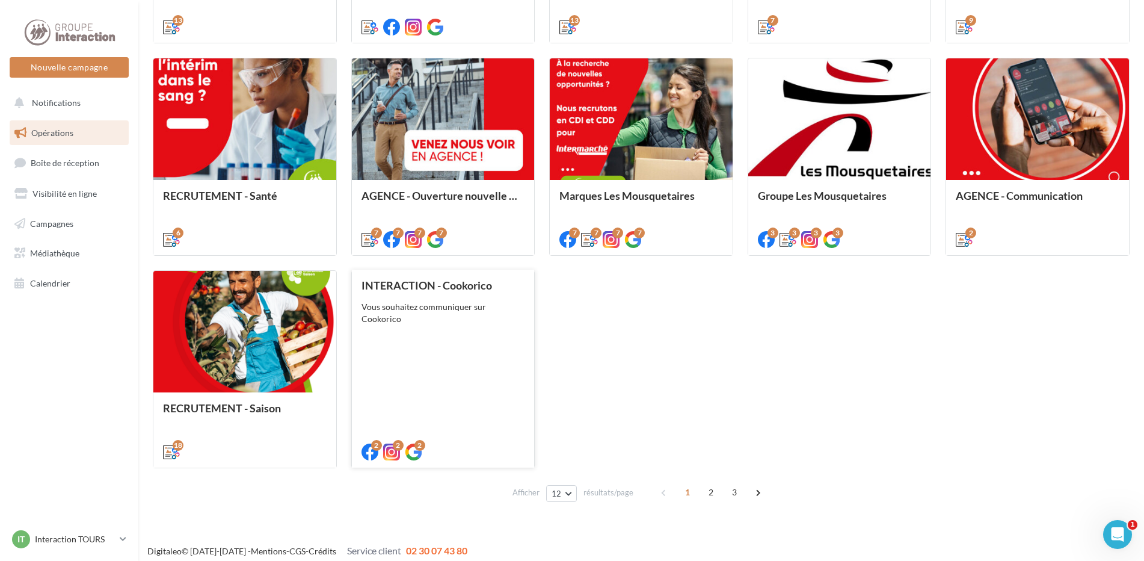
scroll to position [548, 0]
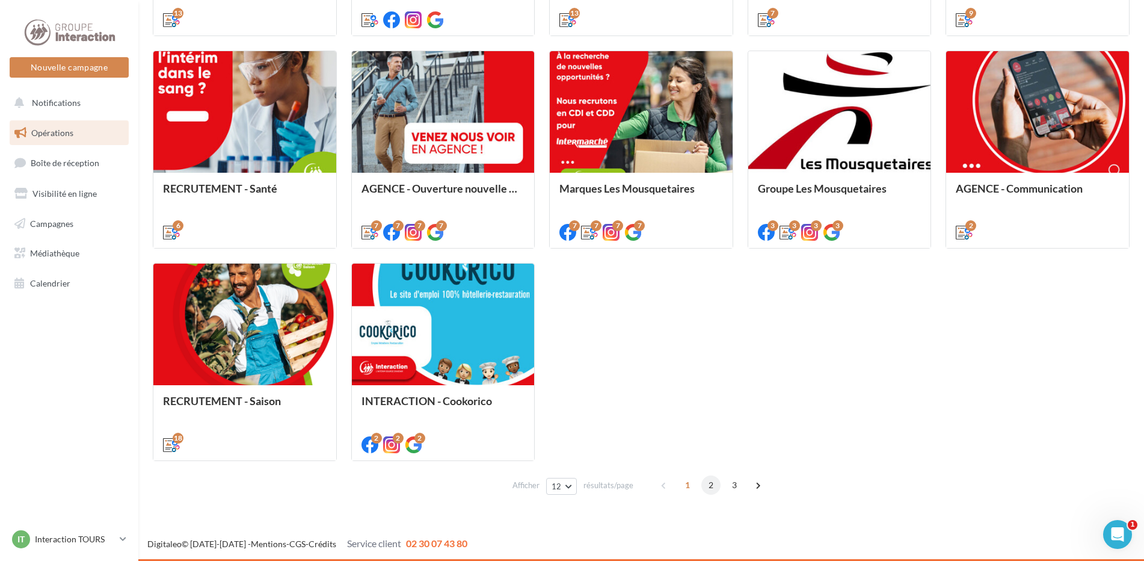
click at [708, 481] on span "2" at bounding box center [710, 484] width 19 height 19
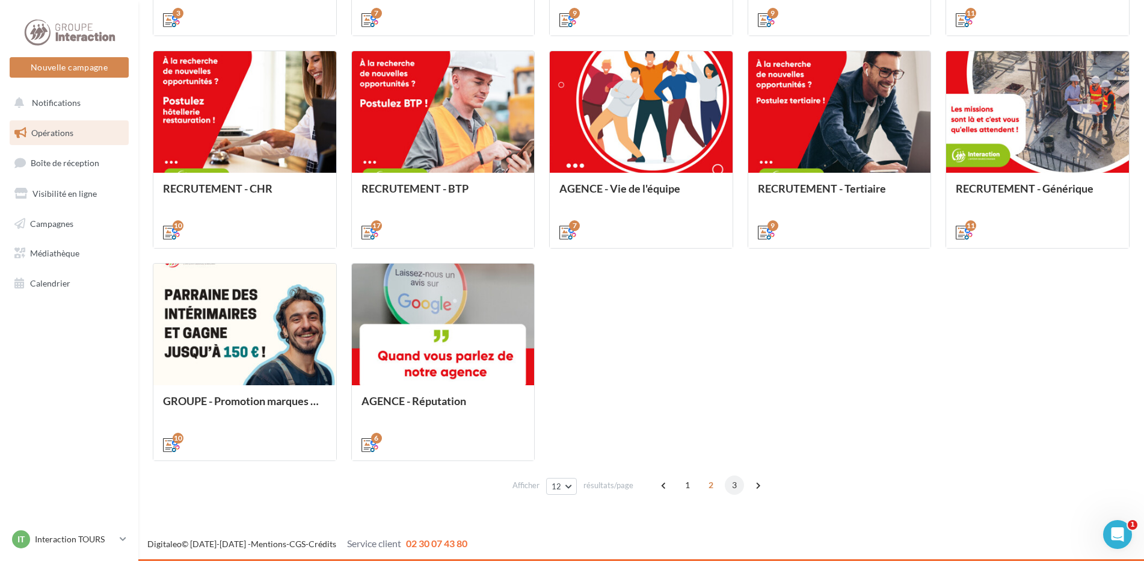
click at [728, 486] on span "3" at bounding box center [734, 484] width 19 height 19
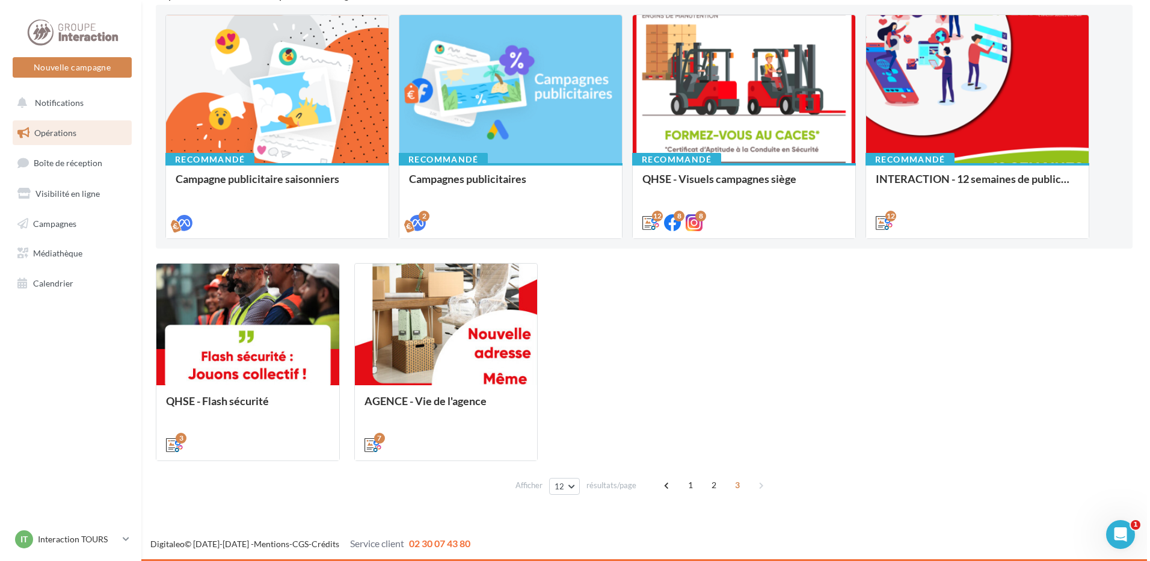
scroll to position [124, 0]
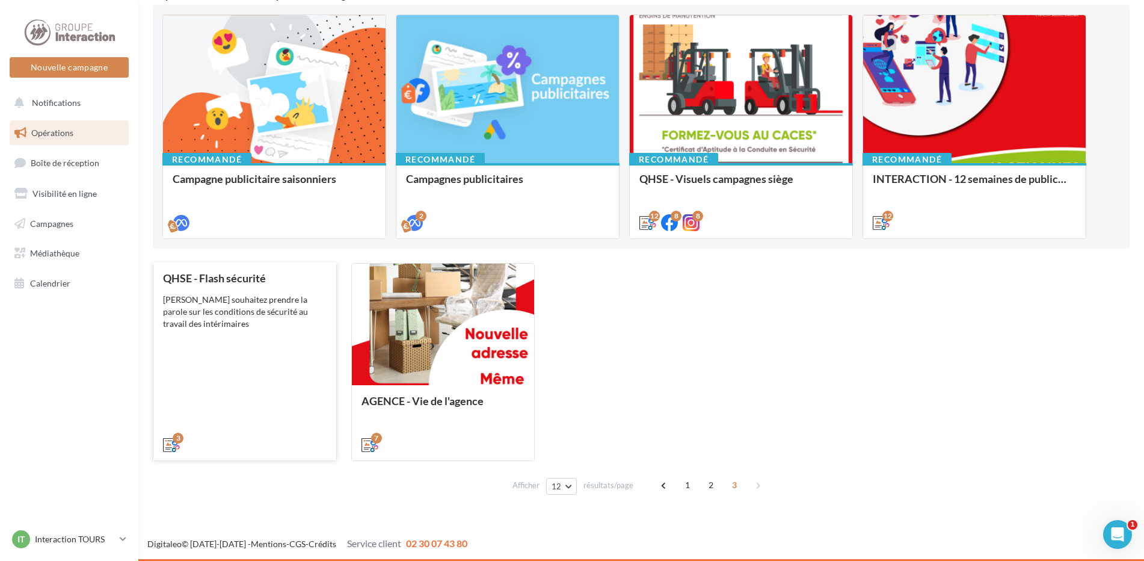
click at [247, 338] on div "QHSE - Flash sécurité Vous souhaitez prendre la parole sur les conditions de sé…" at bounding box center [245, 360] width 164 height 177
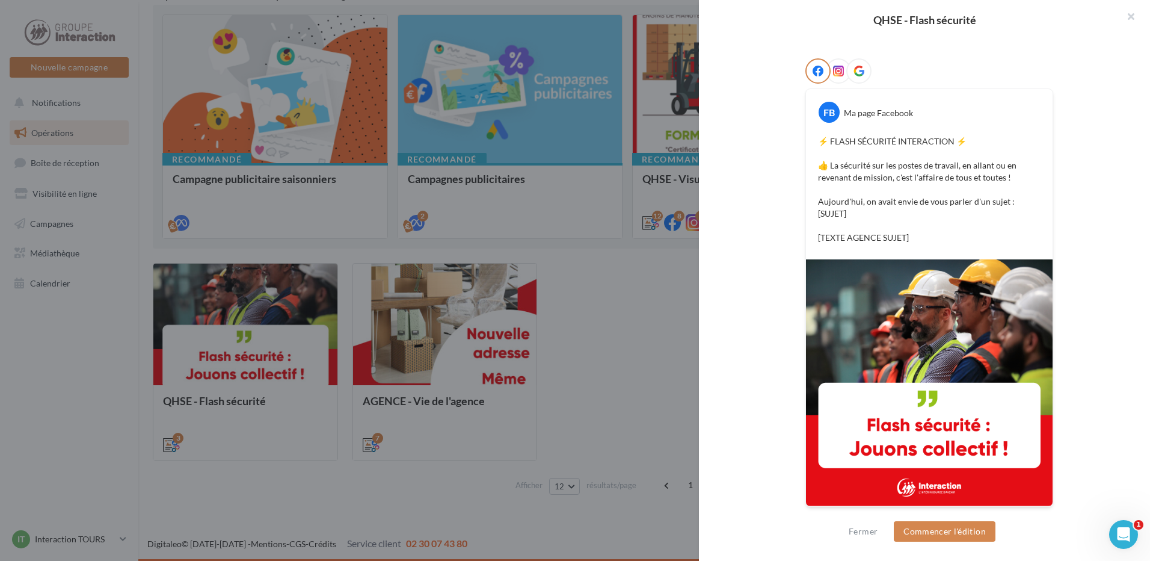
scroll to position [0, 0]
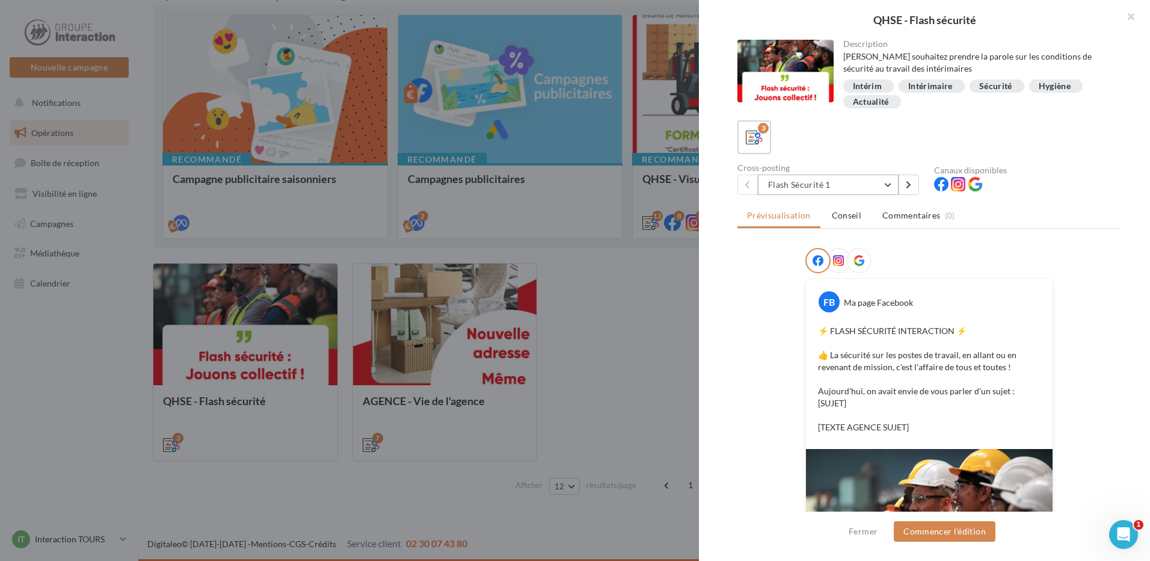
click at [837, 182] on button "Flash Sécurité 1" at bounding box center [828, 184] width 141 height 20
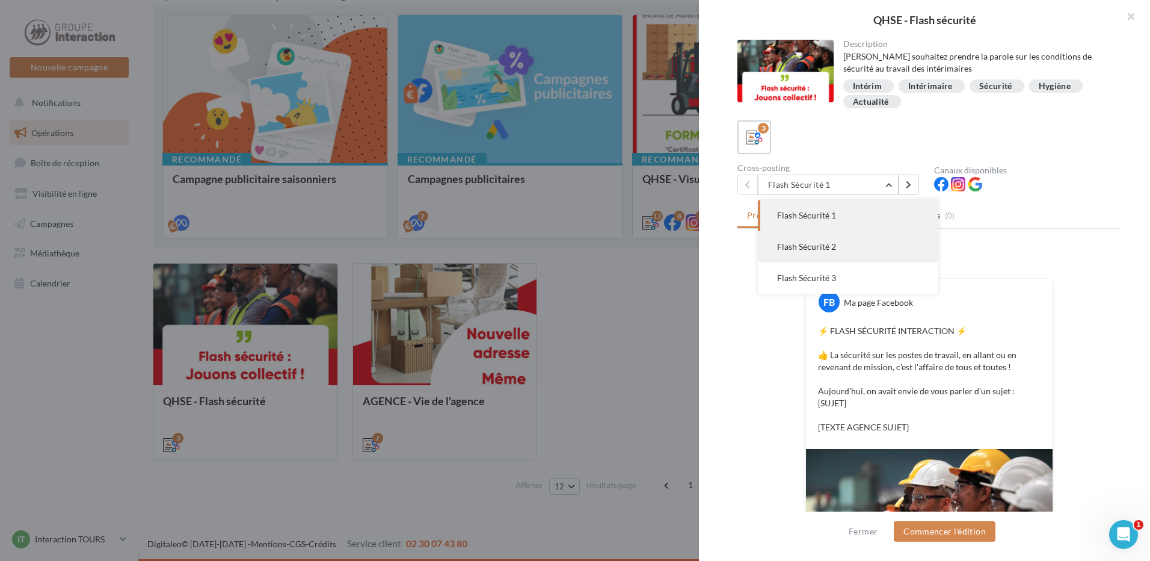
click at [821, 250] on span "Flash Sécurité 2" at bounding box center [806, 246] width 59 height 10
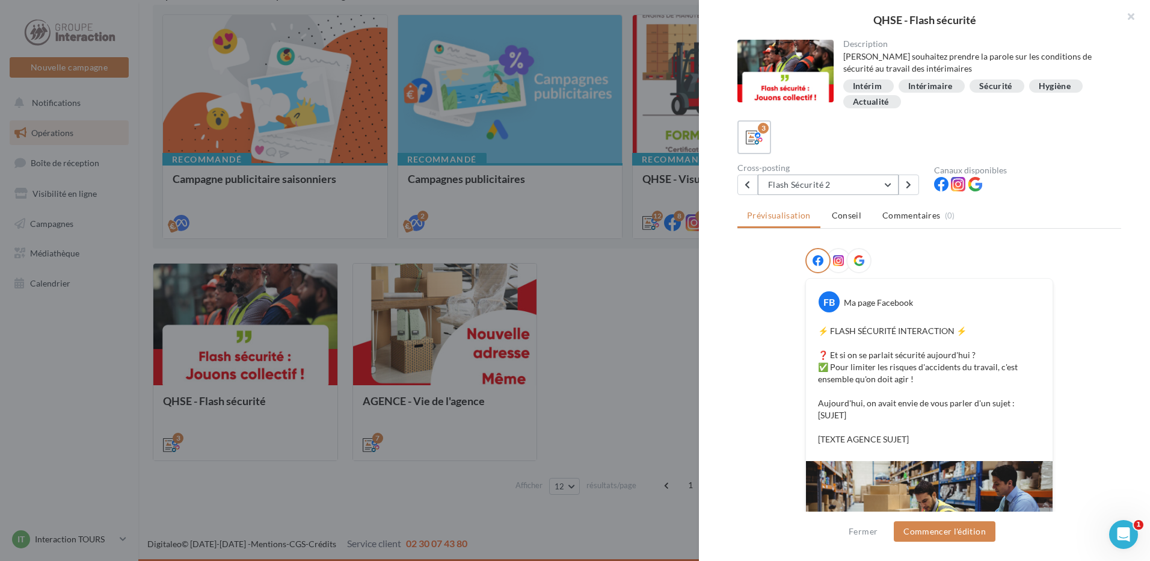
click at [867, 182] on button "Flash Sécurité 2" at bounding box center [828, 184] width 141 height 20
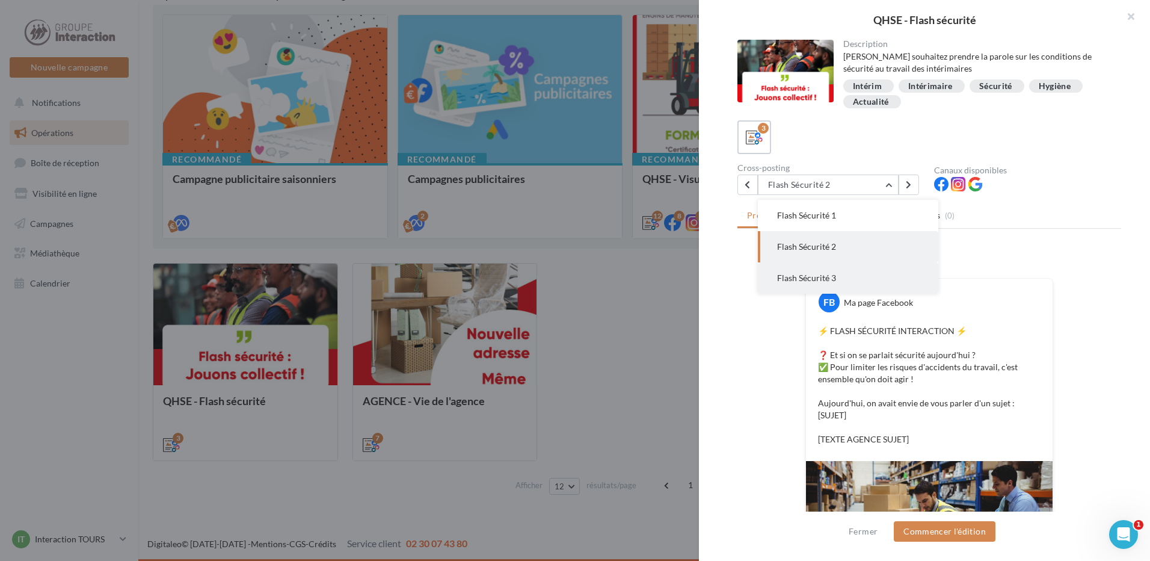
click at [838, 272] on button "Flash Sécurité 3" at bounding box center [848, 277] width 180 height 31
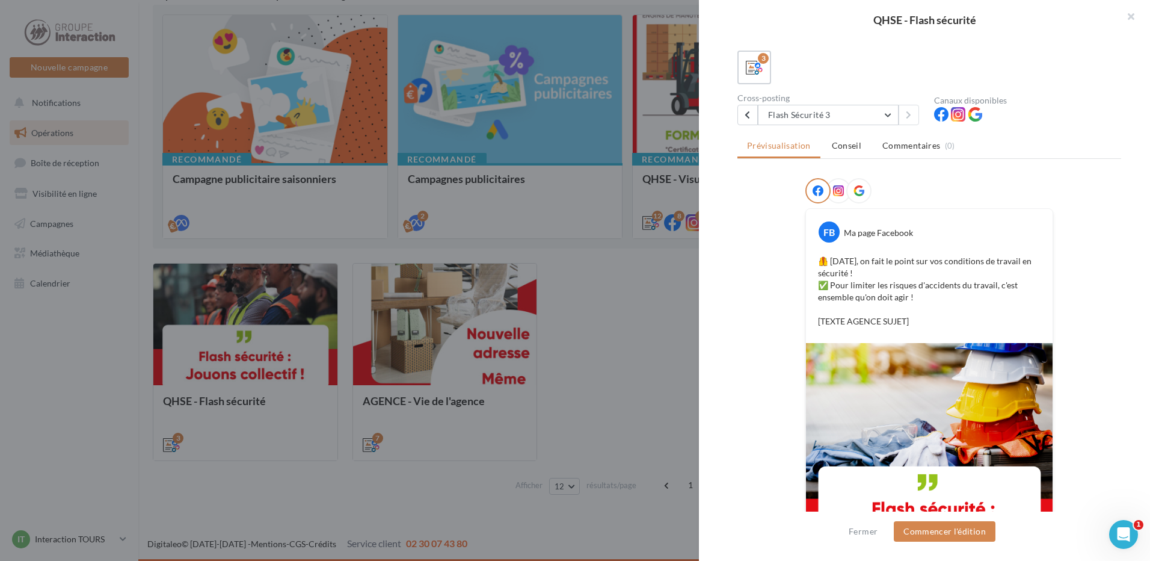
scroll to position [130, 0]
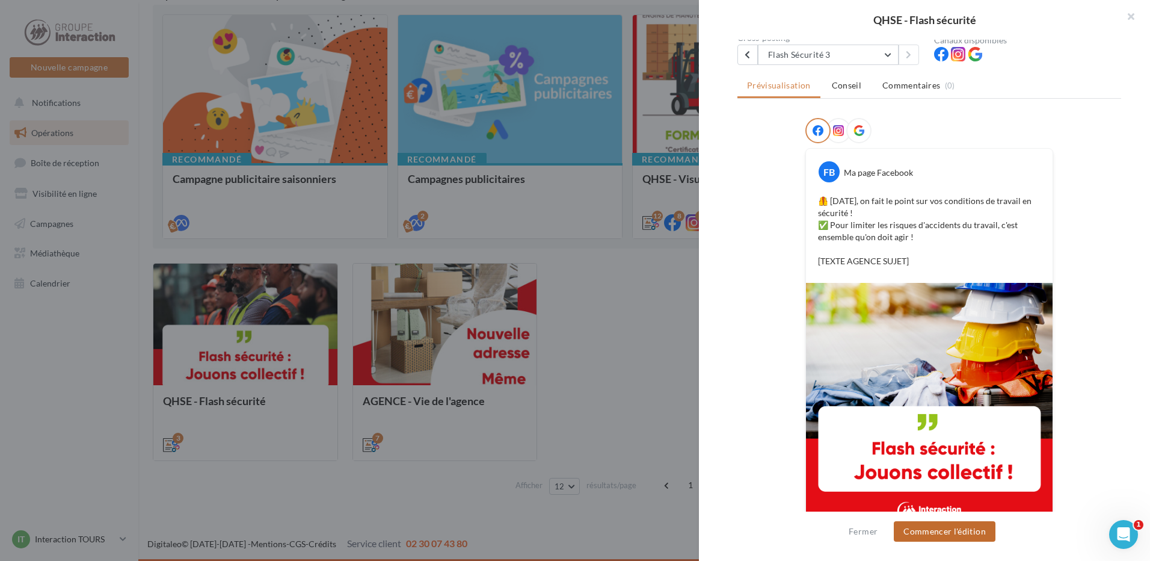
click at [945, 528] on button "Commencer l'édition" at bounding box center [945, 531] width 102 height 20
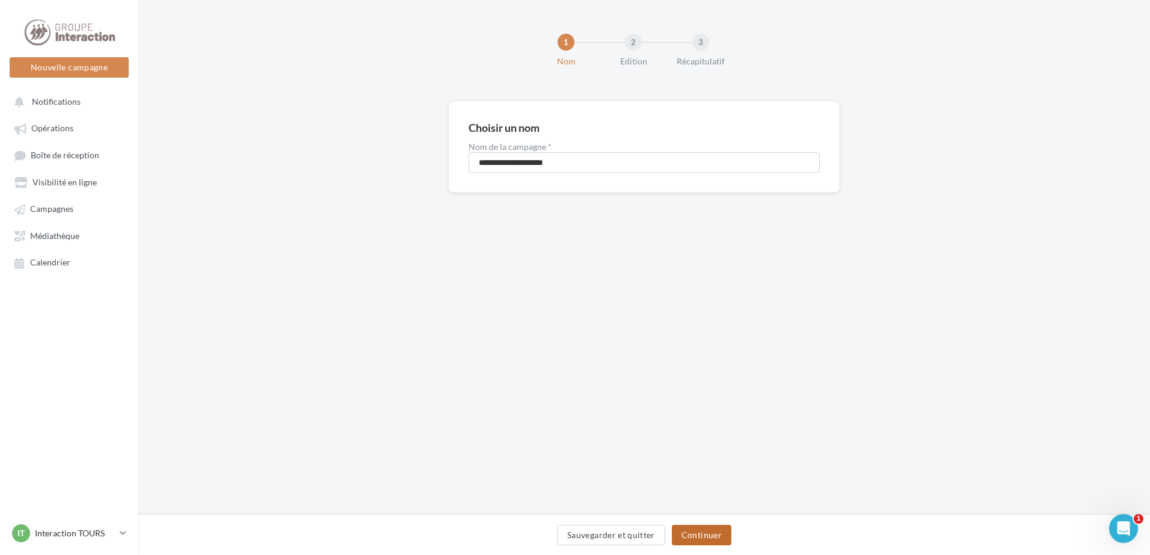
click at [701, 536] on button "Continuer" at bounding box center [702, 534] width 60 height 20
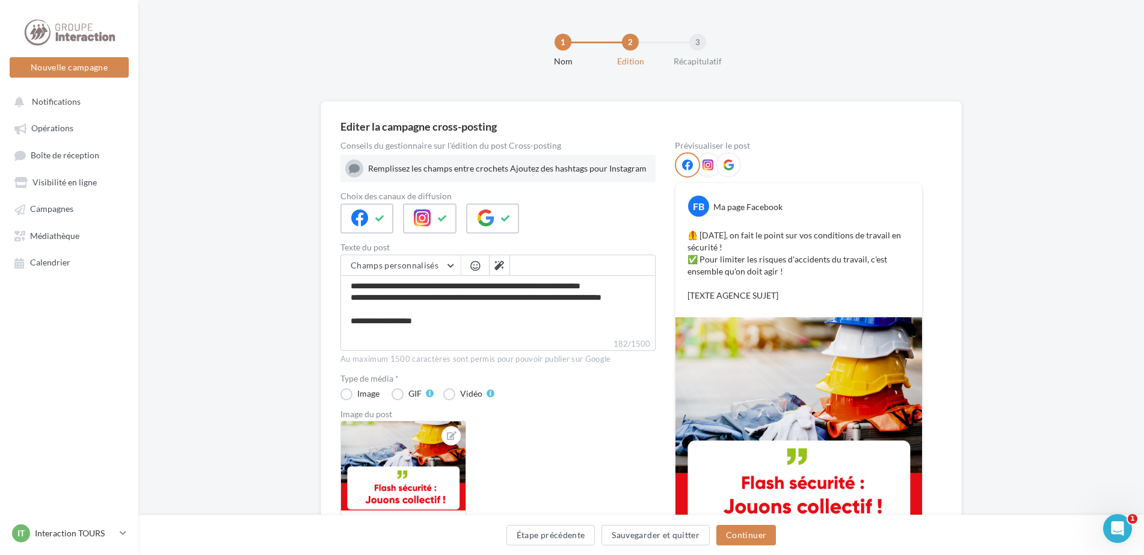
scroll to position [60, 0]
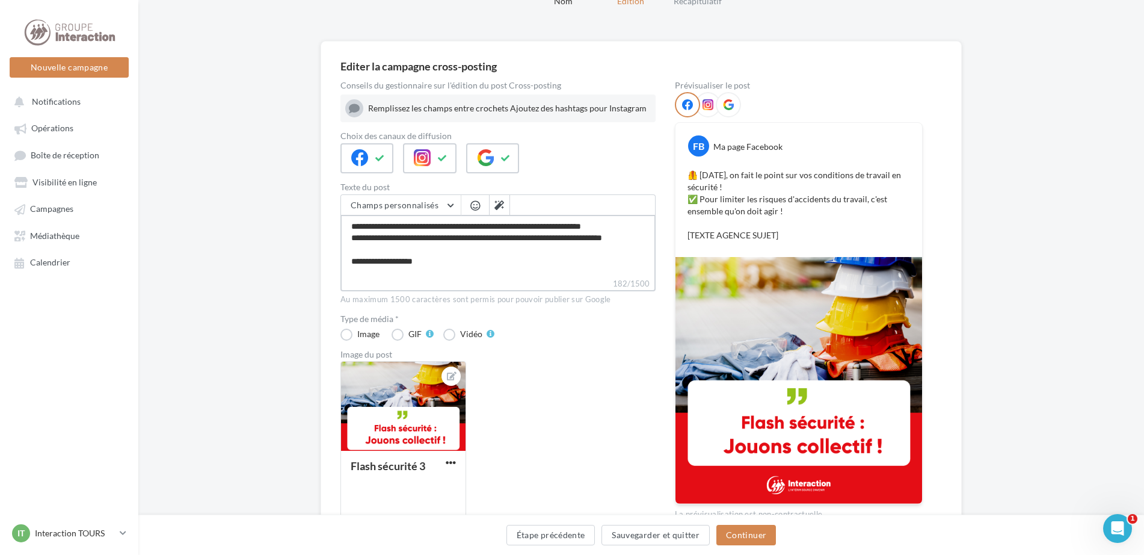
drag, startPoint x: 468, startPoint y: 260, endPoint x: 332, endPoint y: 211, distance: 144.6
click at [329, 211] on div "Editer la campagne cross-posting Conseils du gestionnaire sur l'édition du post…" at bounding box center [641, 299] width 641 height 517
click at [437, 262] on textarea "**********" at bounding box center [497, 246] width 315 height 63
drag, startPoint x: 476, startPoint y: 258, endPoint x: 348, endPoint y: 267, distance: 128.4
click at [344, 267] on textarea "**********" at bounding box center [497, 246] width 315 height 63
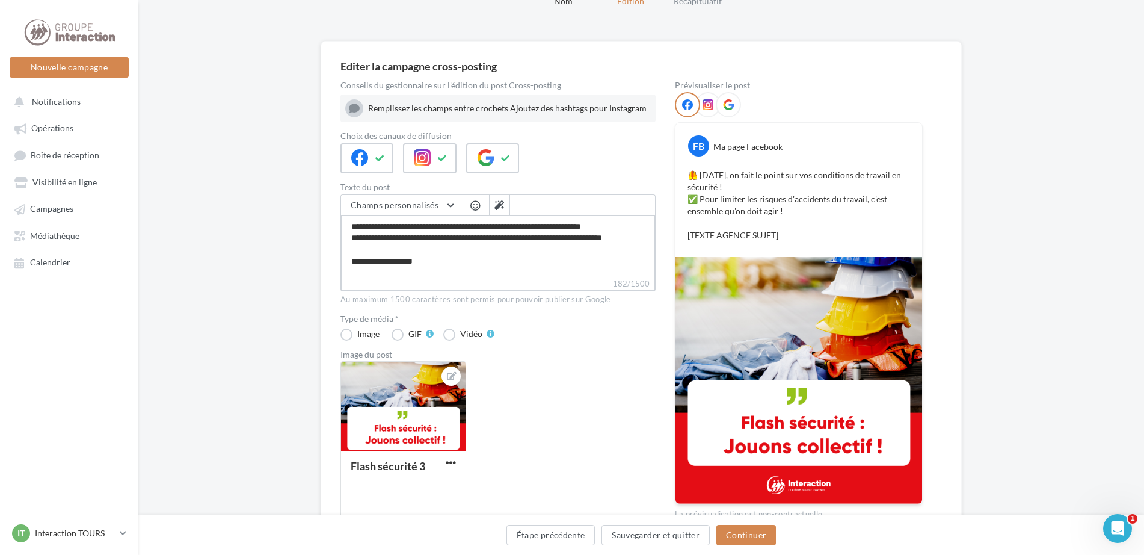
type textarea "**********"
paste textarea "**********"
type textarea "**********"
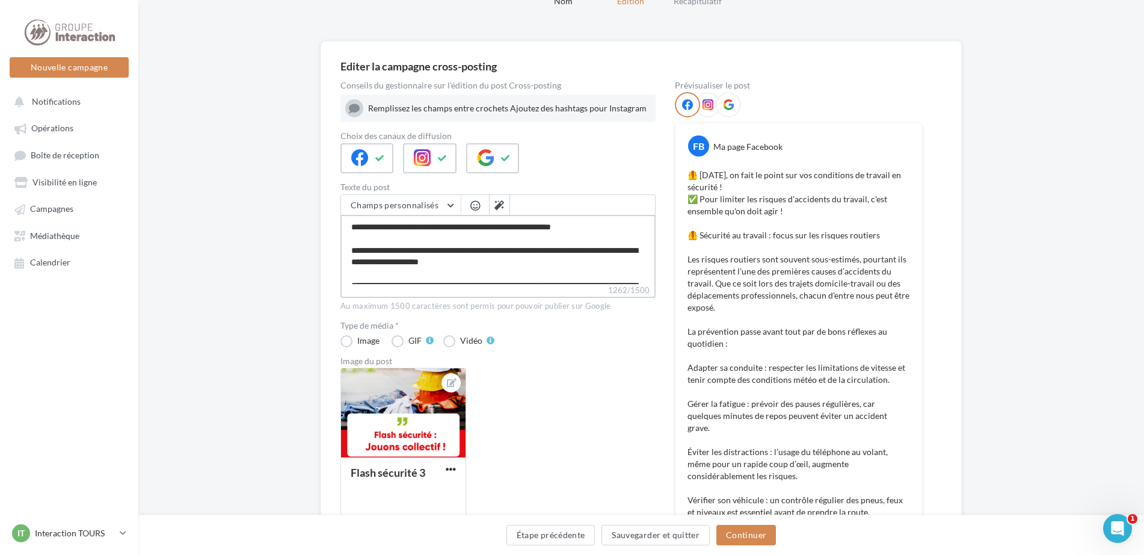
scroll to position [0, 0]
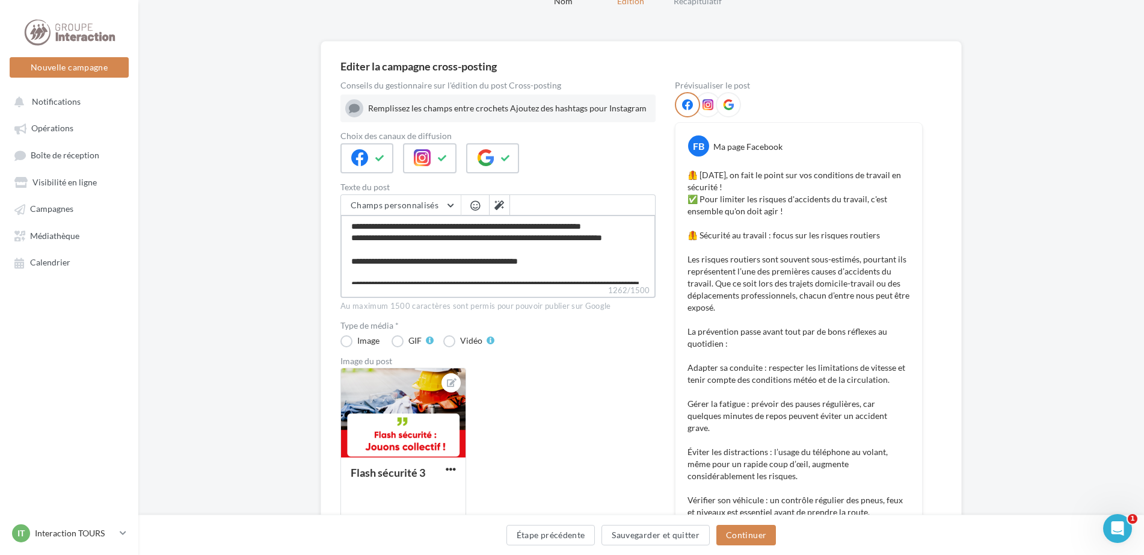
click at [620, 224] on textarea "1262/1500" at bounding box center [497, 249] width 315 height 69
type textarea "**********"
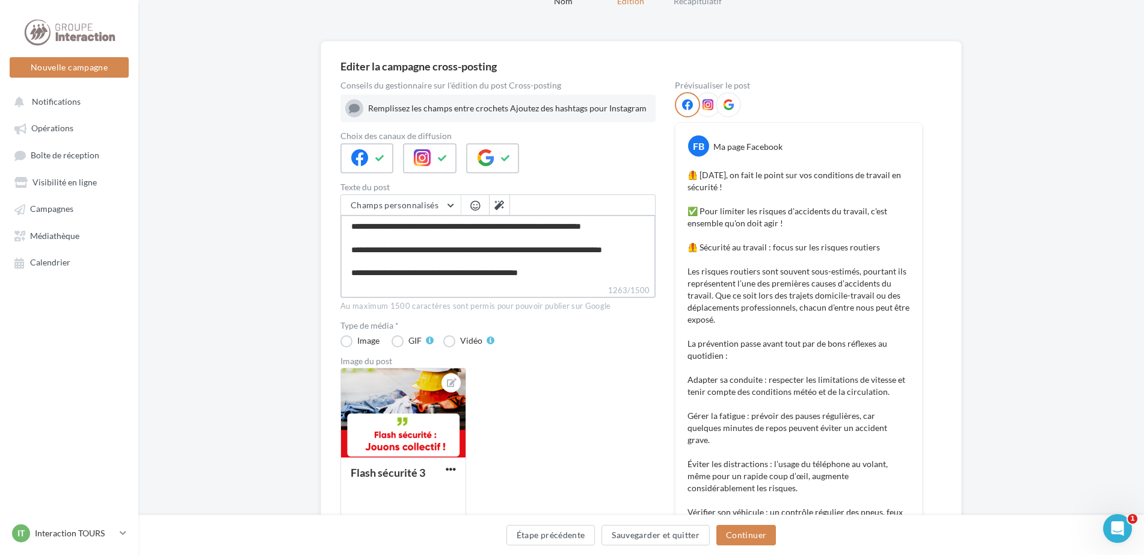
type textarea "**********"
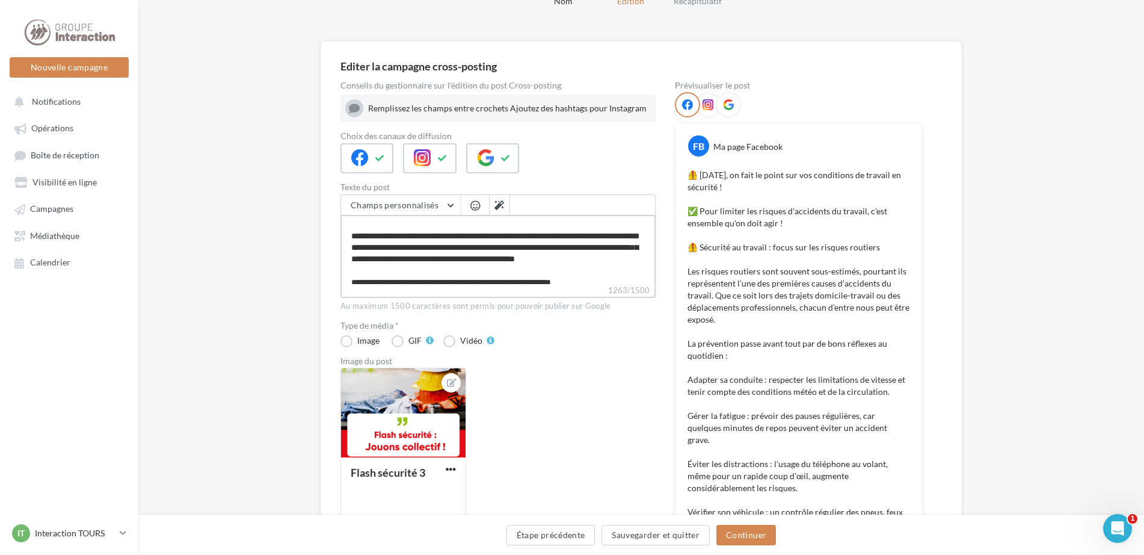
click at [360, 225] on textarea "1263/1500" at bounding box center [497, 249] width 315 height 69
type textarea "**********"
paste textarea "**"
type textarea "**********"
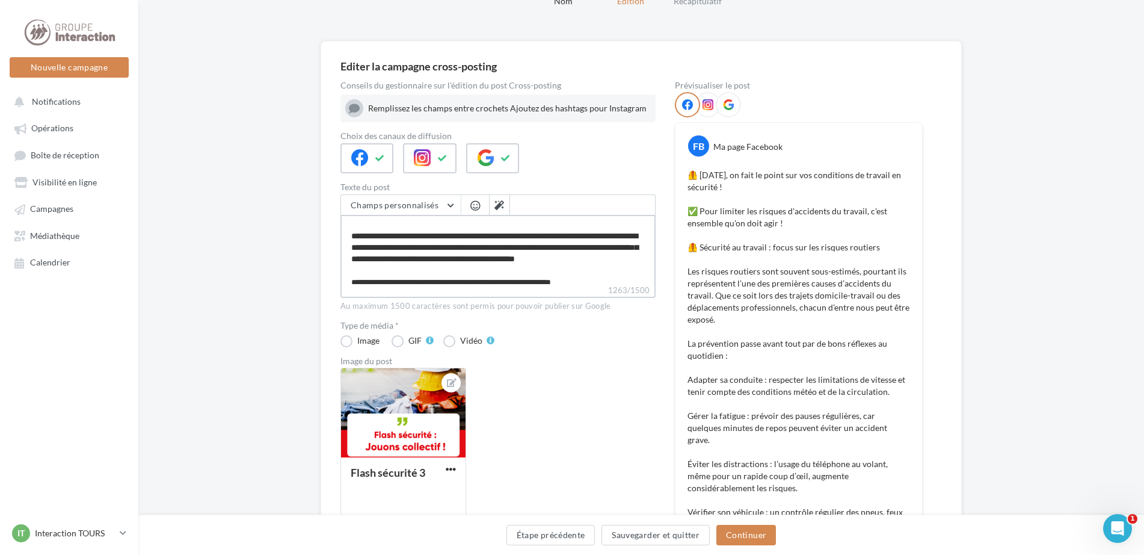
click at [484, 264] on textarea "1263/1500" at bounding box center [497, 249] width 315 height 69
click at [527, 256] on textarea "1263/1500" at bounding box center [497, 249] width 315 height 69
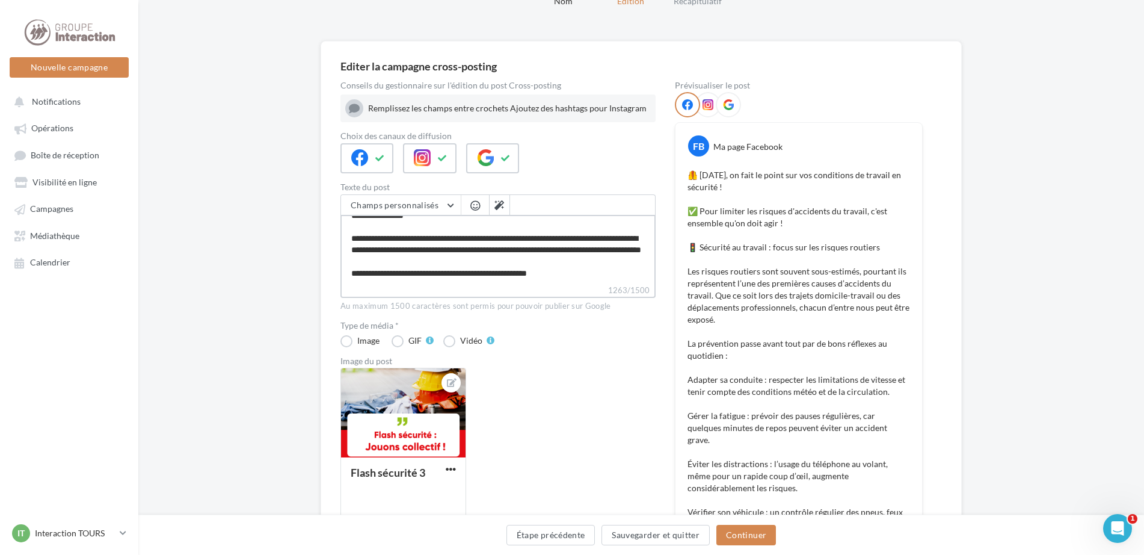
scroll to position [0, 0]
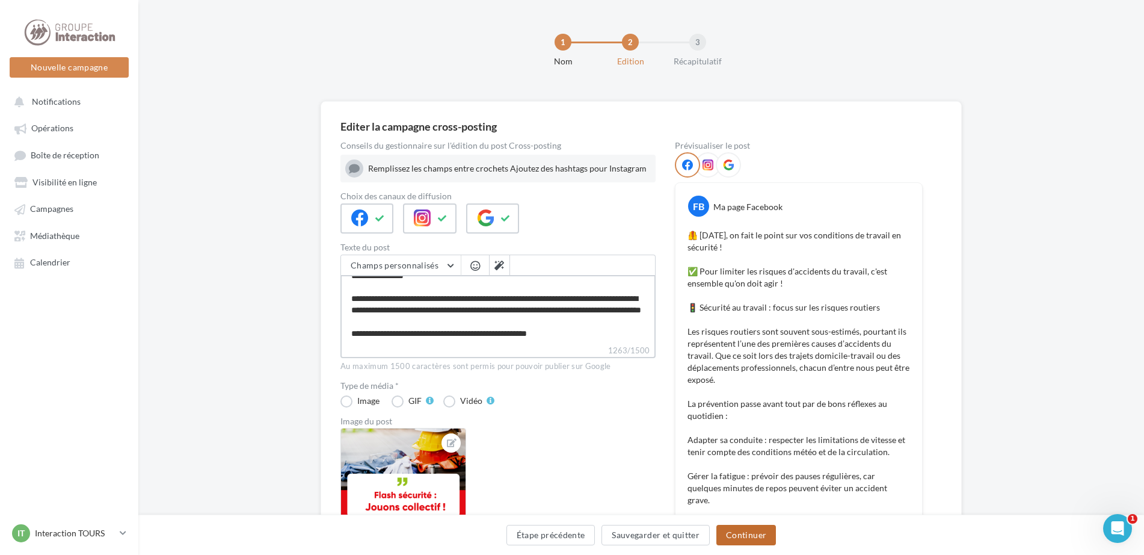
type textarea "**********"
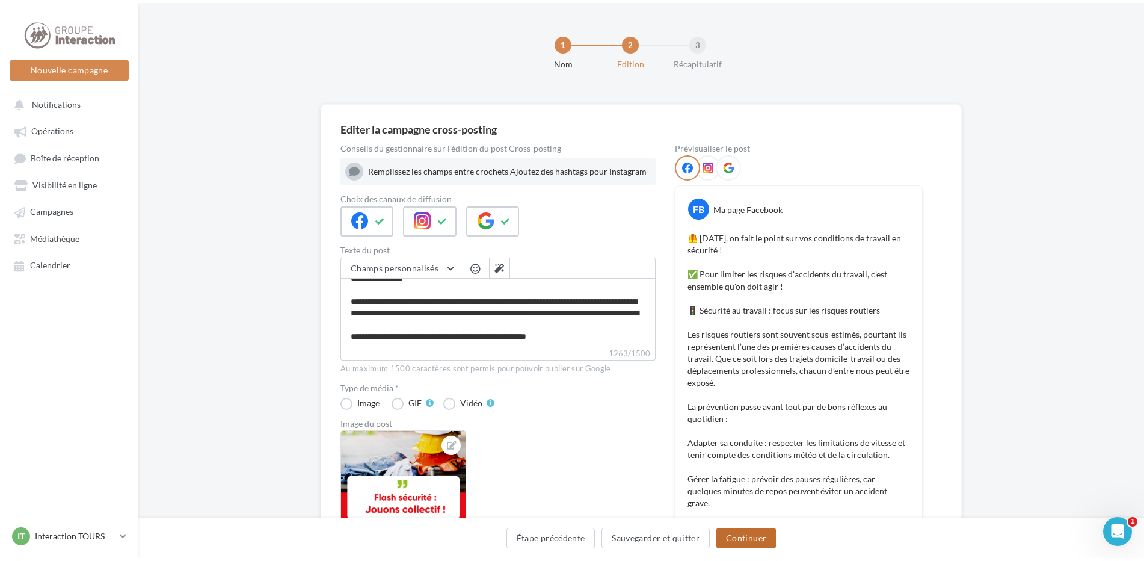
scroll to position [295, 0]
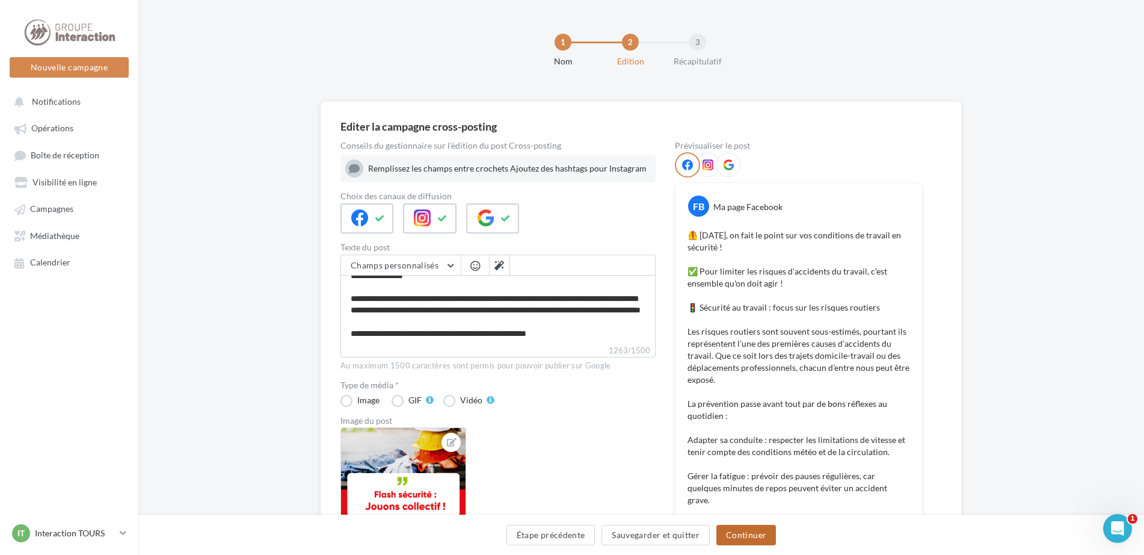
click at [763, 532] on button "Continuer" at bounding box center [746, 534] width 60 height 20
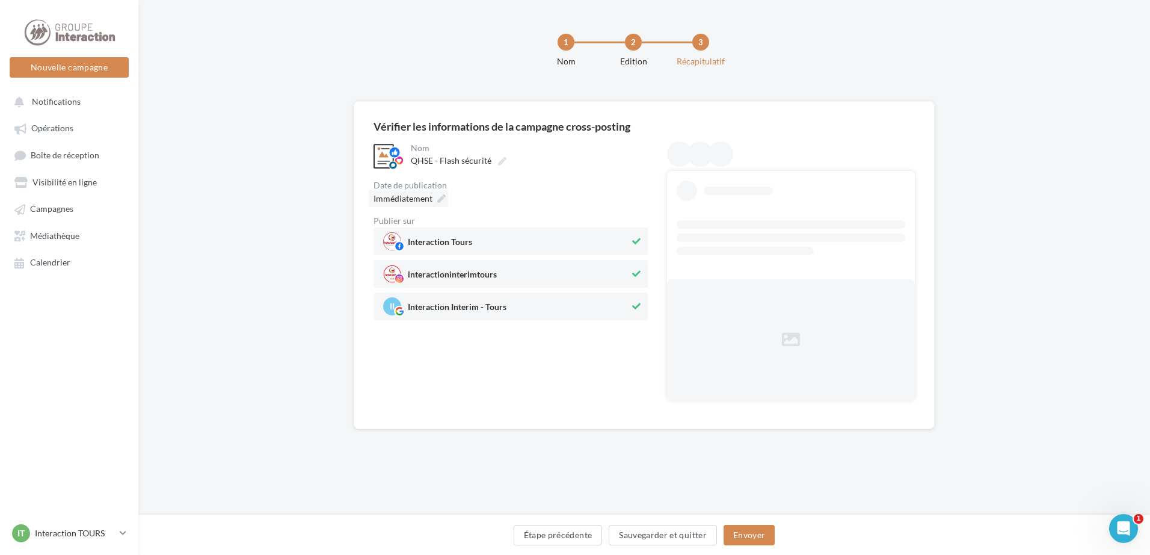
click at [432, 197] on div "Immédiatement" at bounding box center [408, 197] width 79 height 17
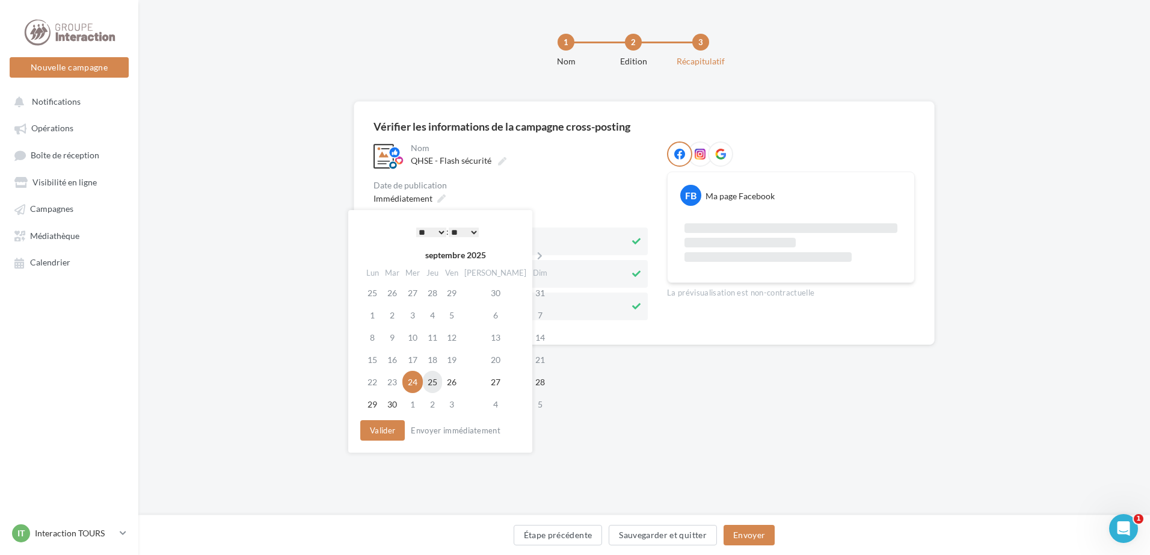
click at [442, 378] on td "25" at bounding box center [432, 381] width 19 height 22
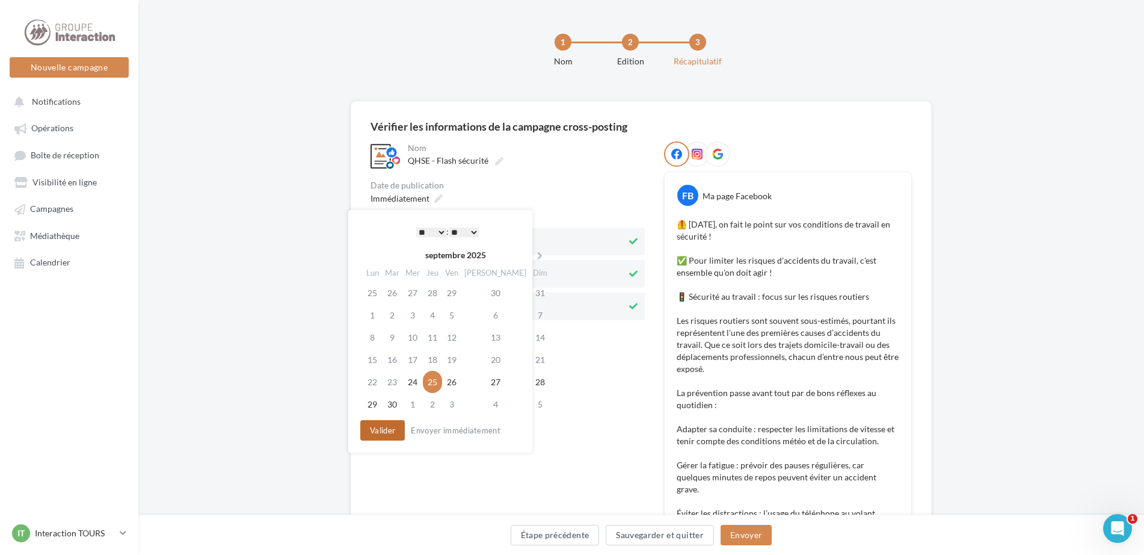
click at [368, 428] on button "Valider" at bounding box center [382, 430] width 45 height 20
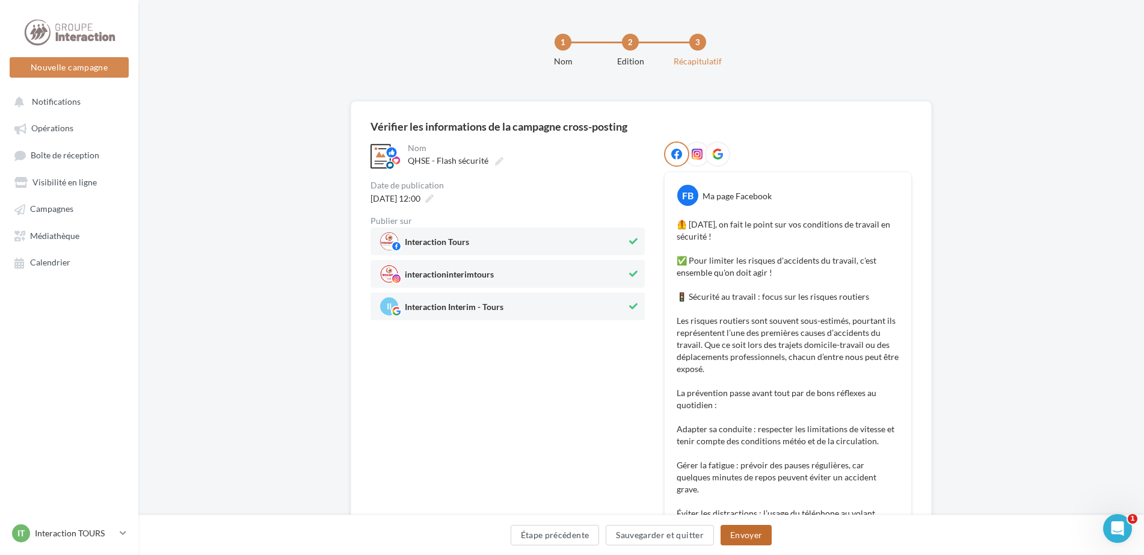
click at [759, 535] on button "Envoyer" at bounding box center [745, 534] width 51 height 20
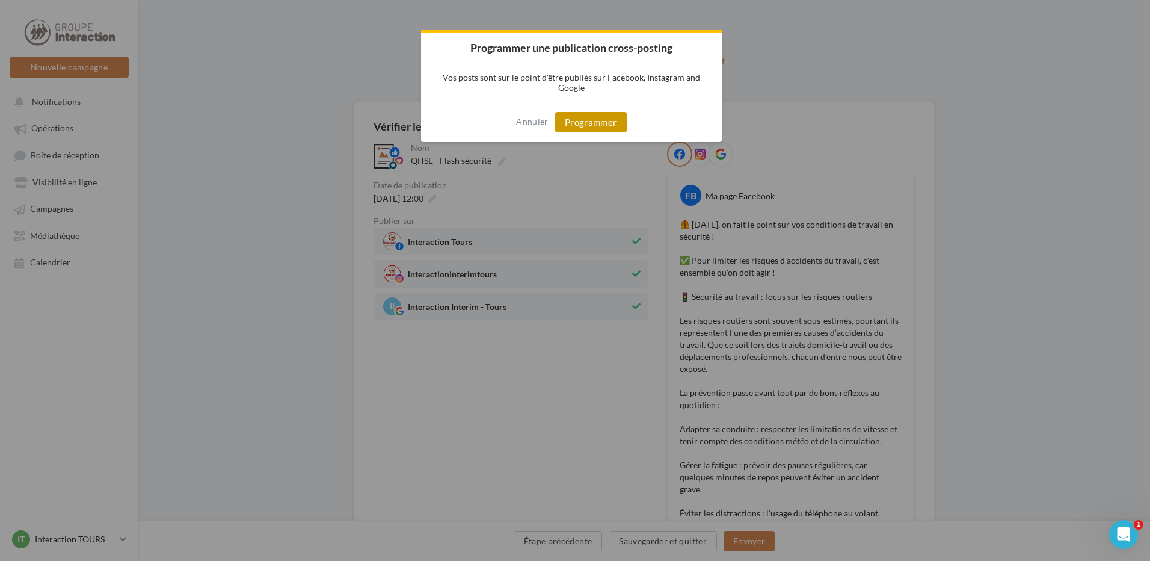
click at [600, 121] on button "Programmer" at bounding box center [591, 122] width 72 height 20
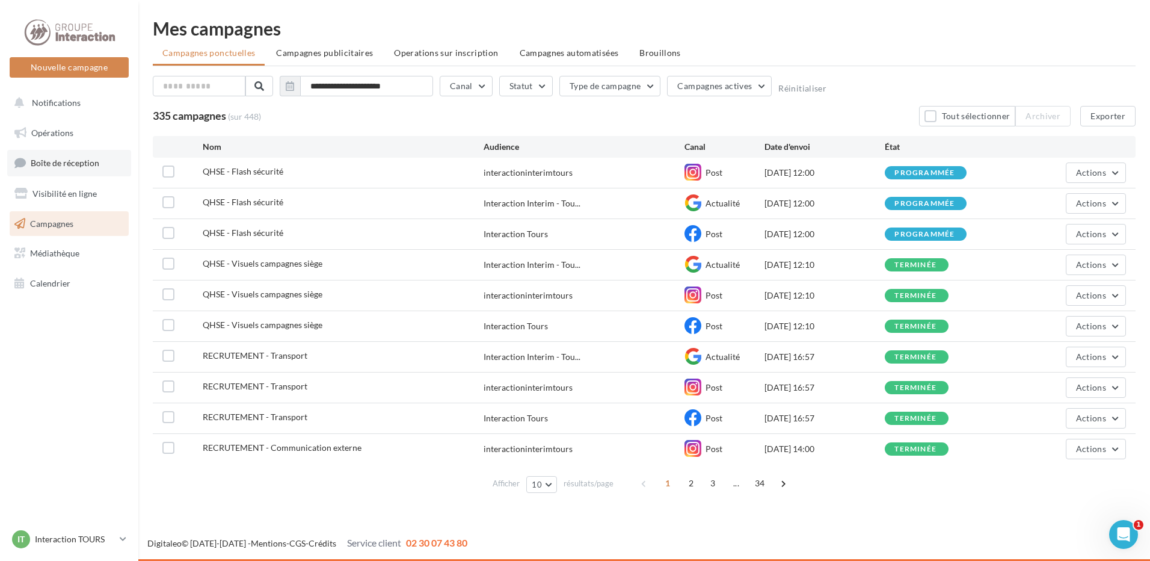
click at [48, 170] on link "Boîte de réception" at bounding box center [69, 163] width 124 height 26
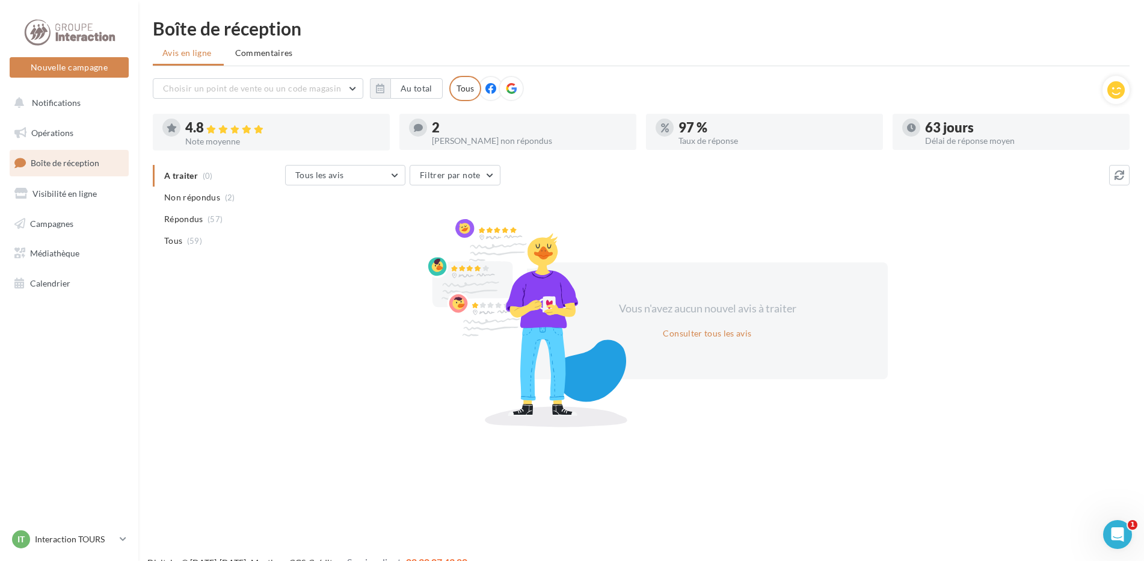
click at [589, 29] on div "Boîte de réception" at bounding box center [641, 28] width 977 height 18
